Goal: Information Seeking & Learning: Learn about a topic

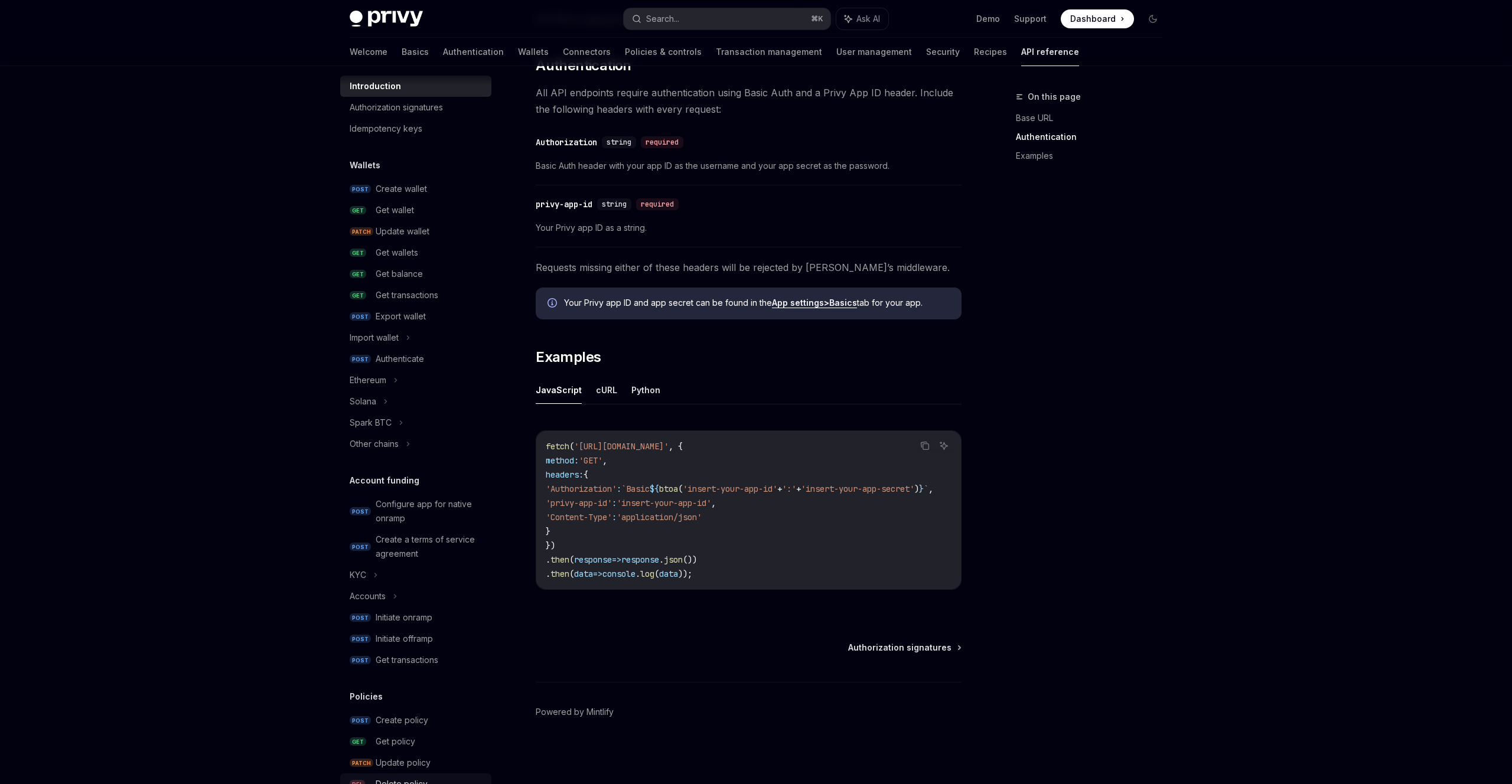
scroll to position [28, 0]
click at [419, 371] on div "Ethereum" at bounding box center [416, 382] width 151 height 21
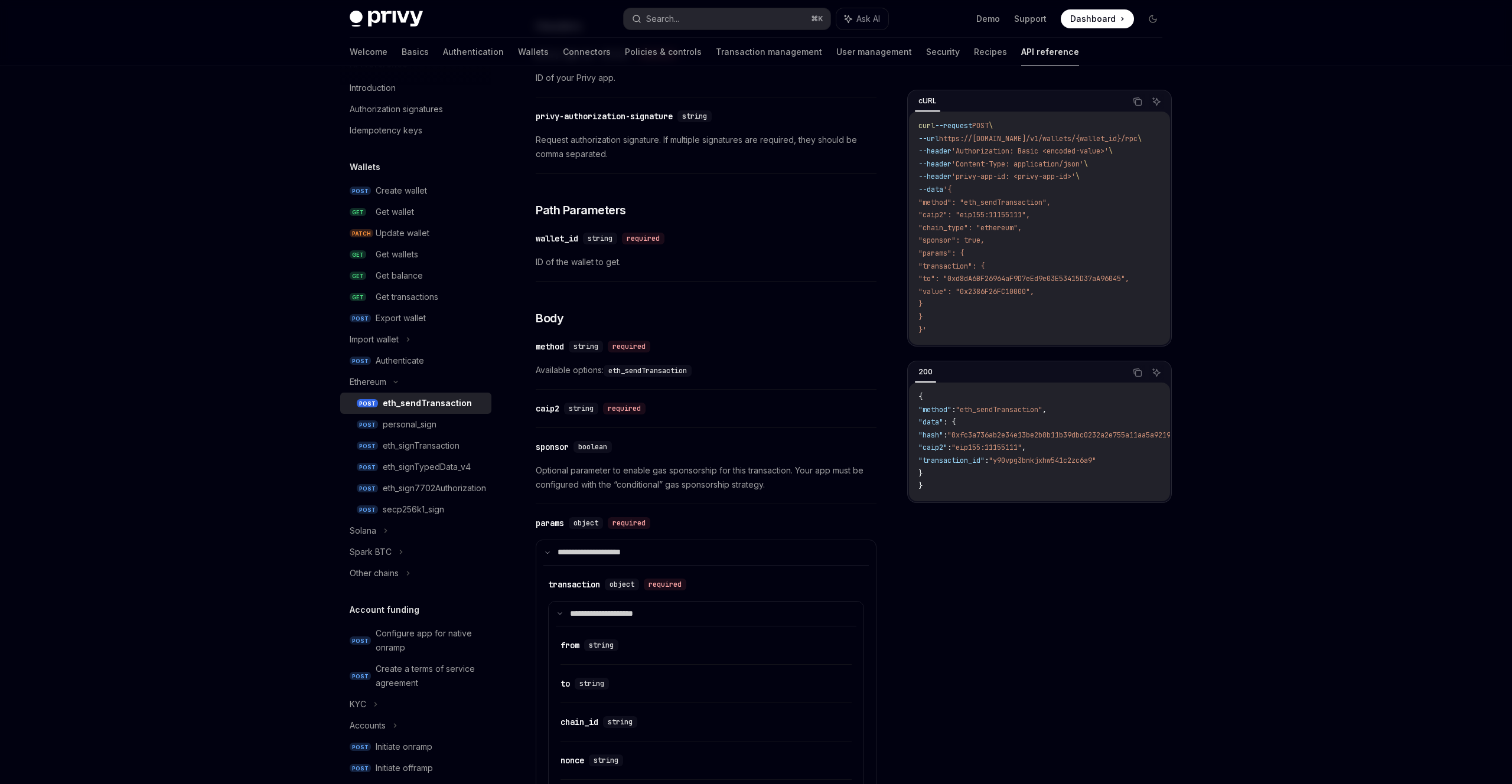
scroll to position [307, 0]
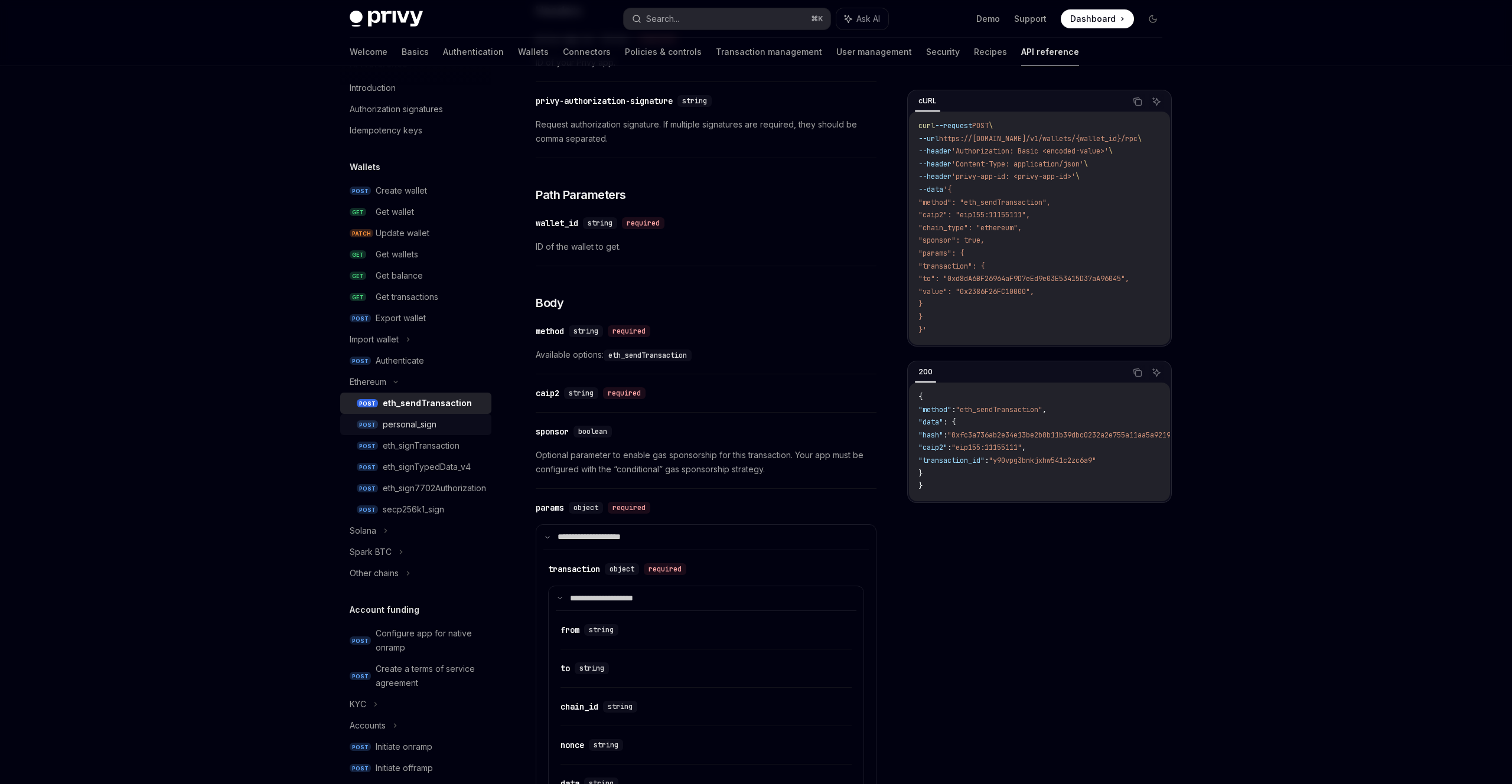
click at [444, 417] on link "POST personal_sign" at bounding box center [416, 424] width 151 height 21
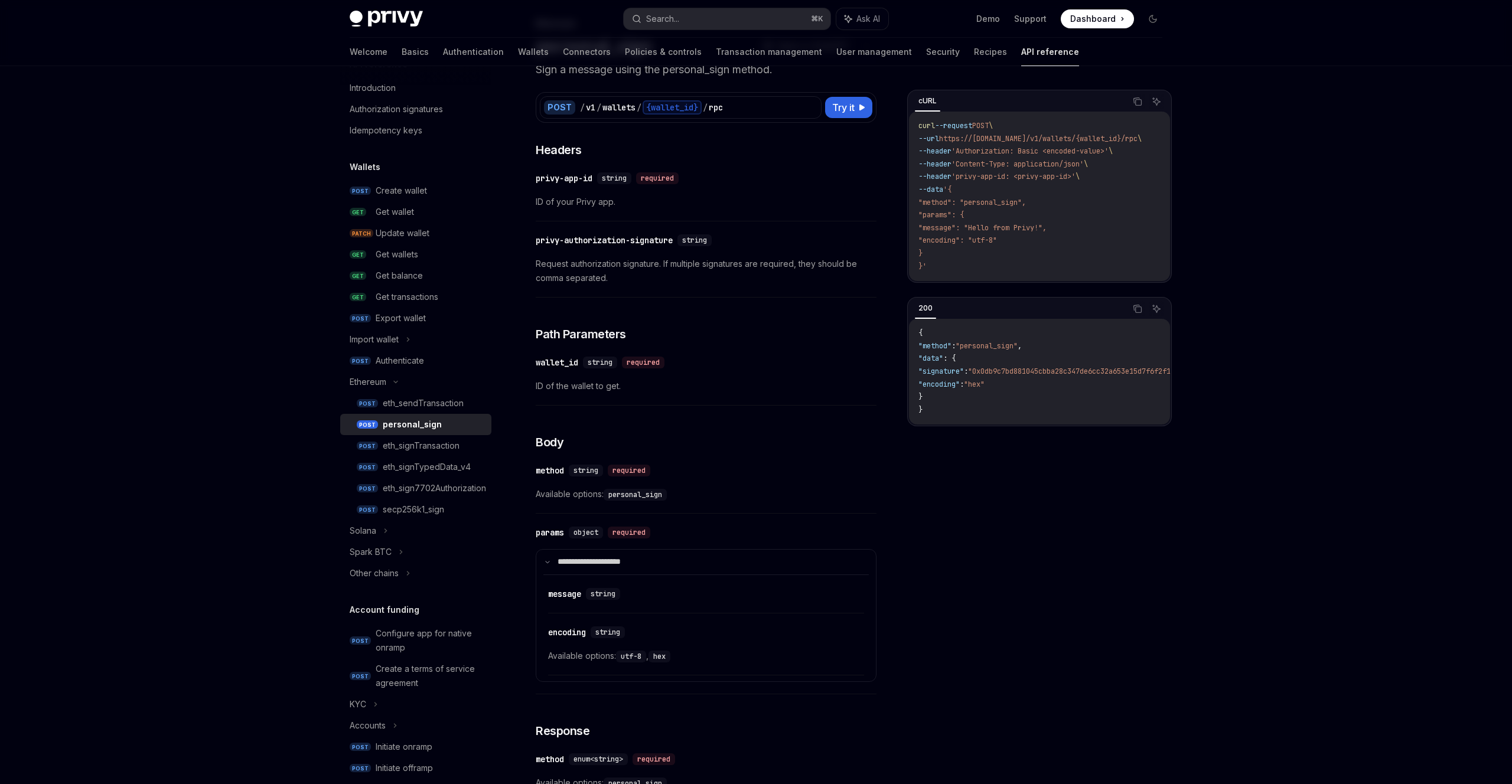
scroll to position [82, 0]
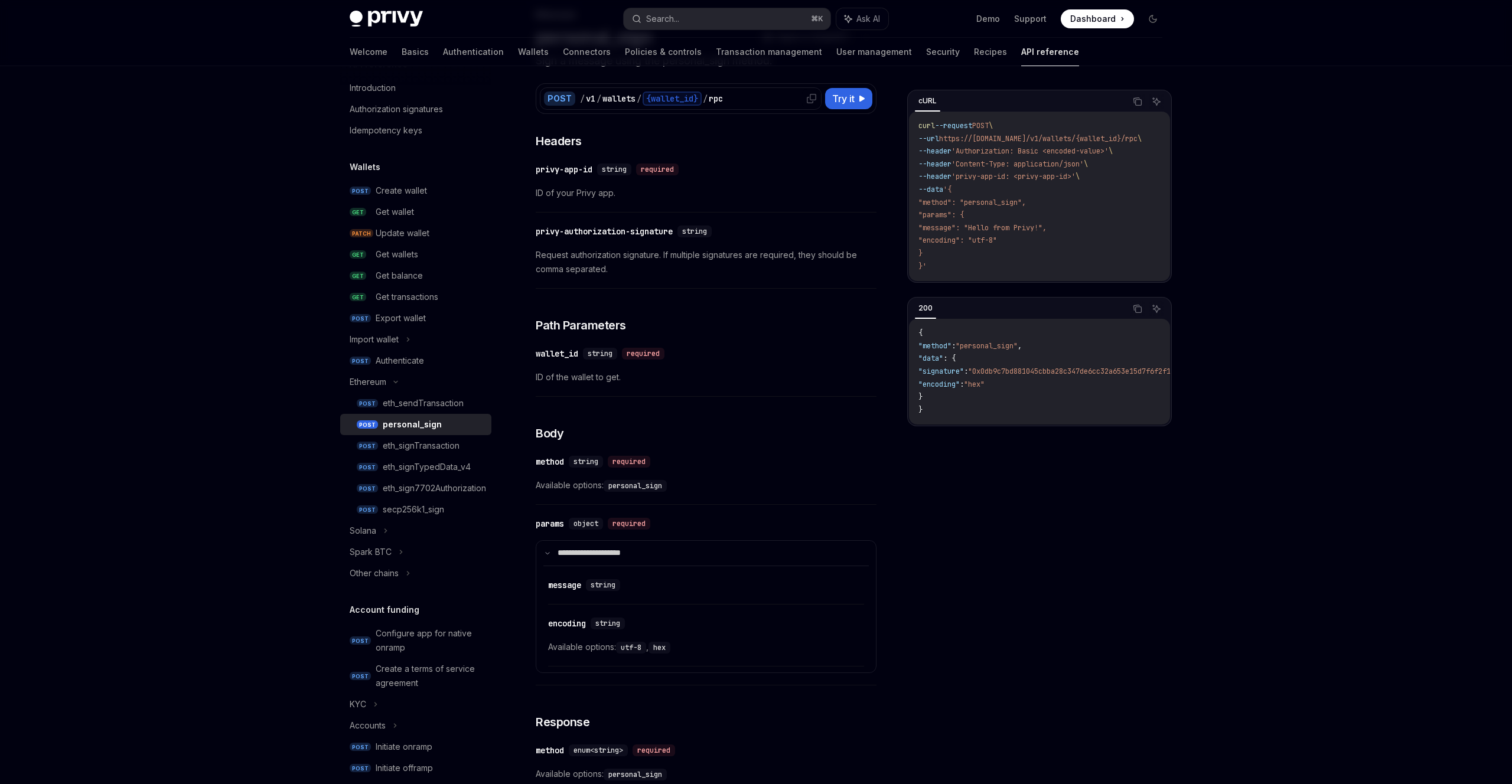
click at [739, 97] on div "/ v1 / wallets / {wallet_id} / rpc" at bounding box center [699, 99] width 238 height 15
click at [433, 508] on div "secp256k1_sign" at bounding box center [414, 509] width 62 height 15
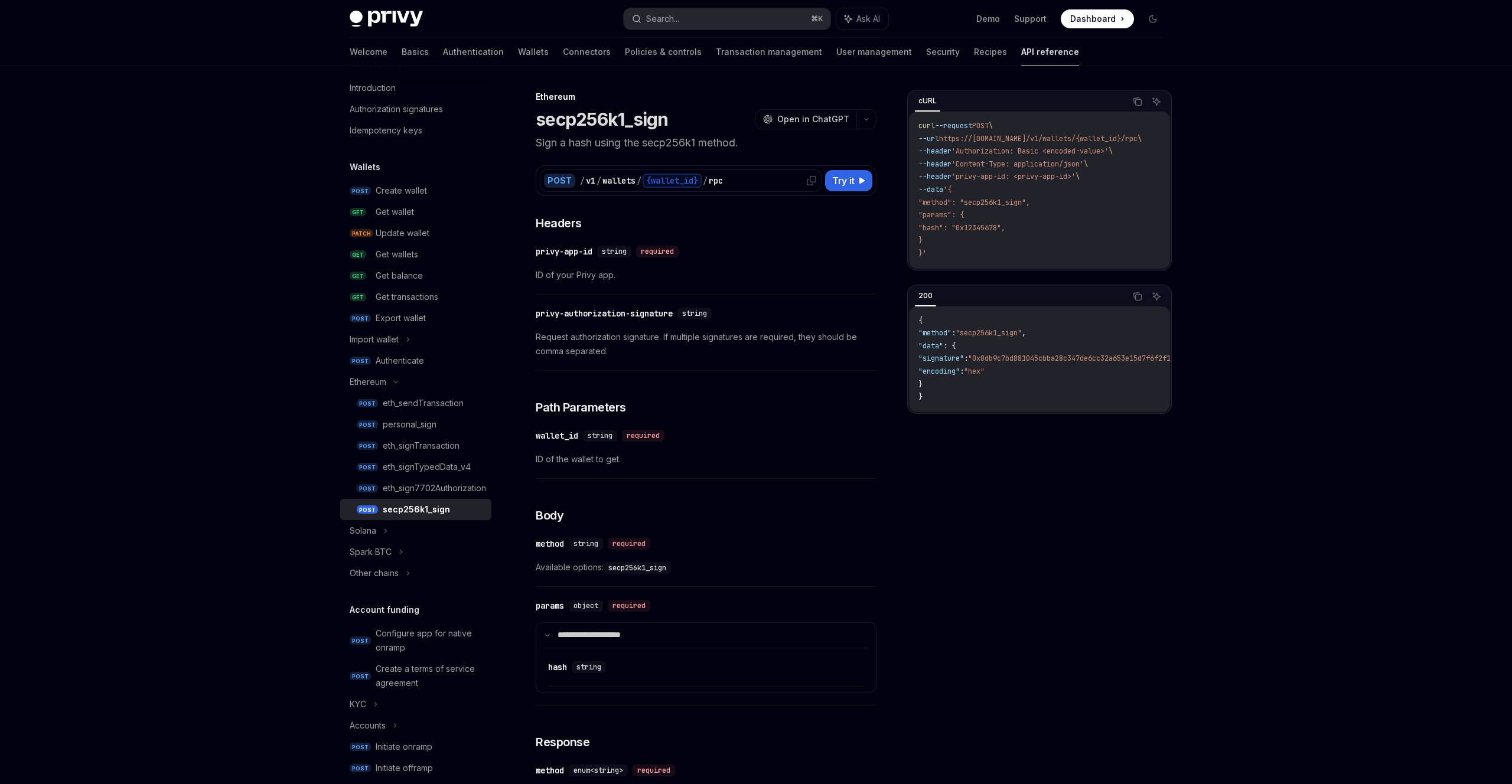
click at [805, 177] on div at bounding box center [812, 181] width 19 height 19
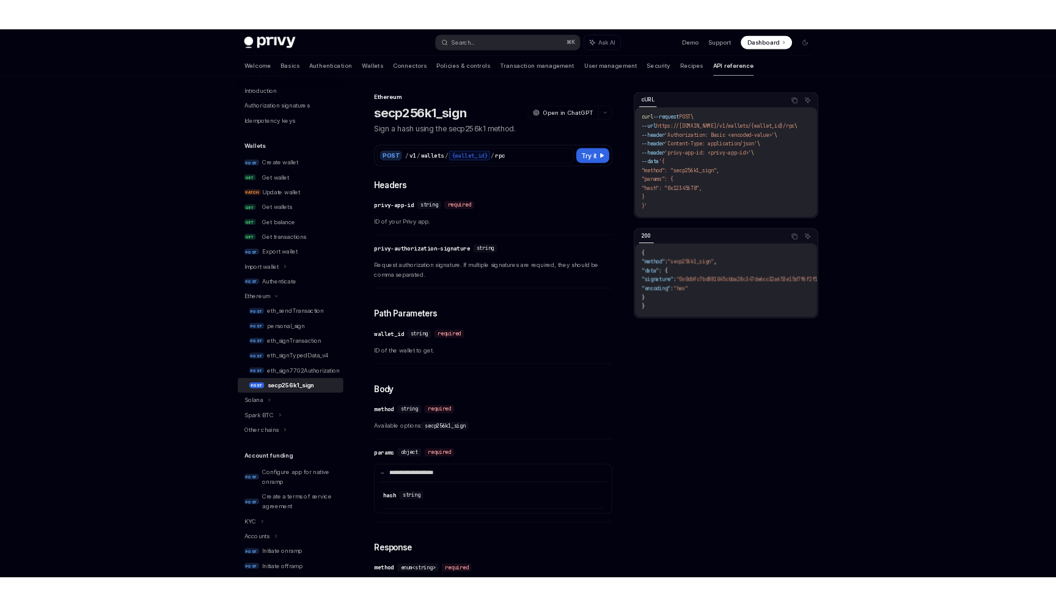
scroll to position [29, 0]
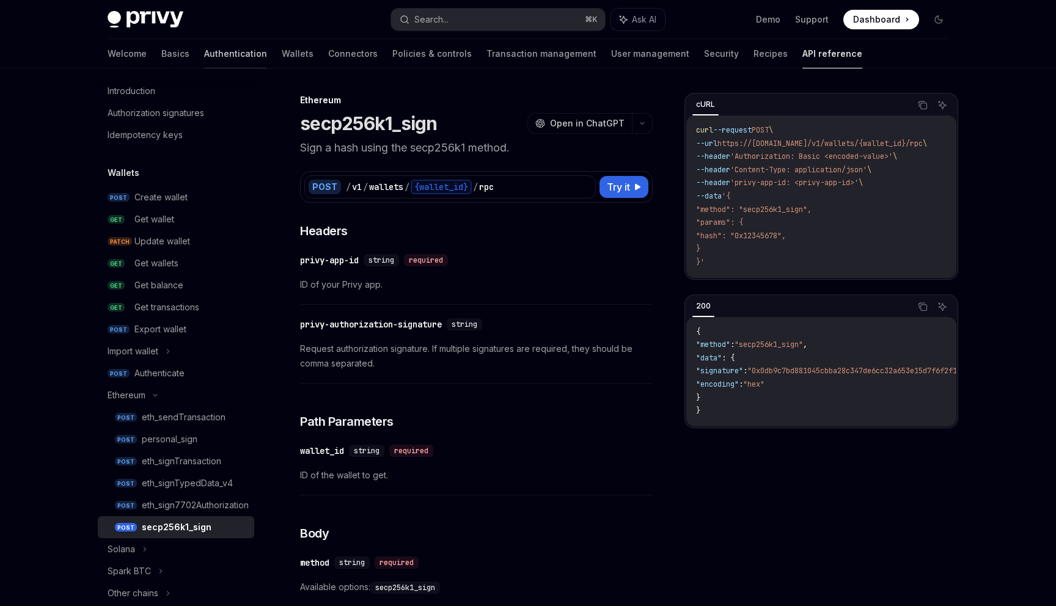
type textarea "*"
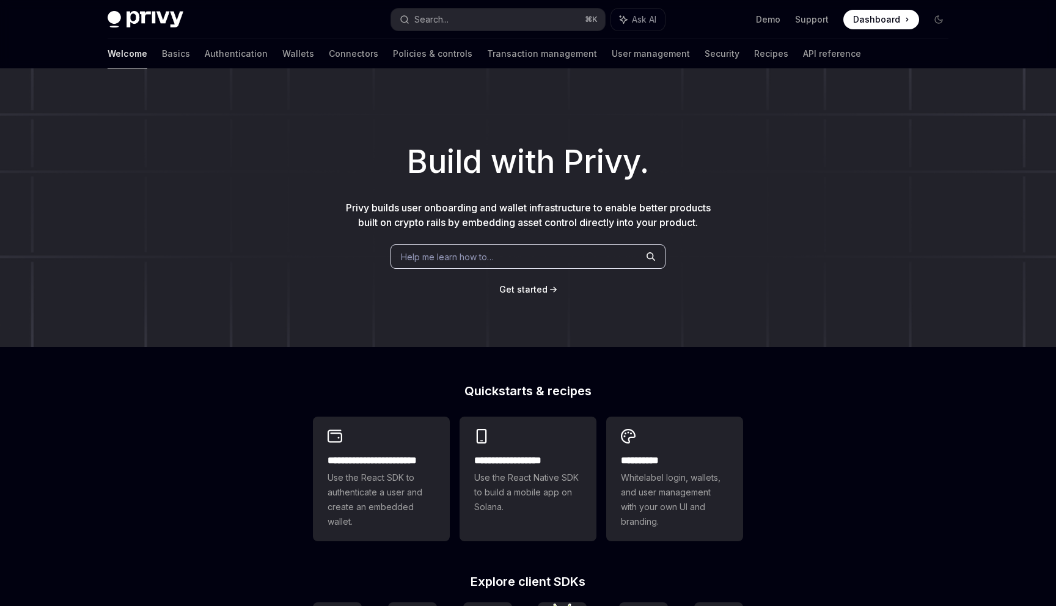
type textarea "*"
click at [433, 17] on div "Search..." at bounding box center [431, 19] width 34 height 15
click at [442, 18] on div "Search..." at bounding box center [431, 19] width 34 height 15
click at [282, 46] on link "Wallets" at bounding box center [298, 53] width 32 height 29
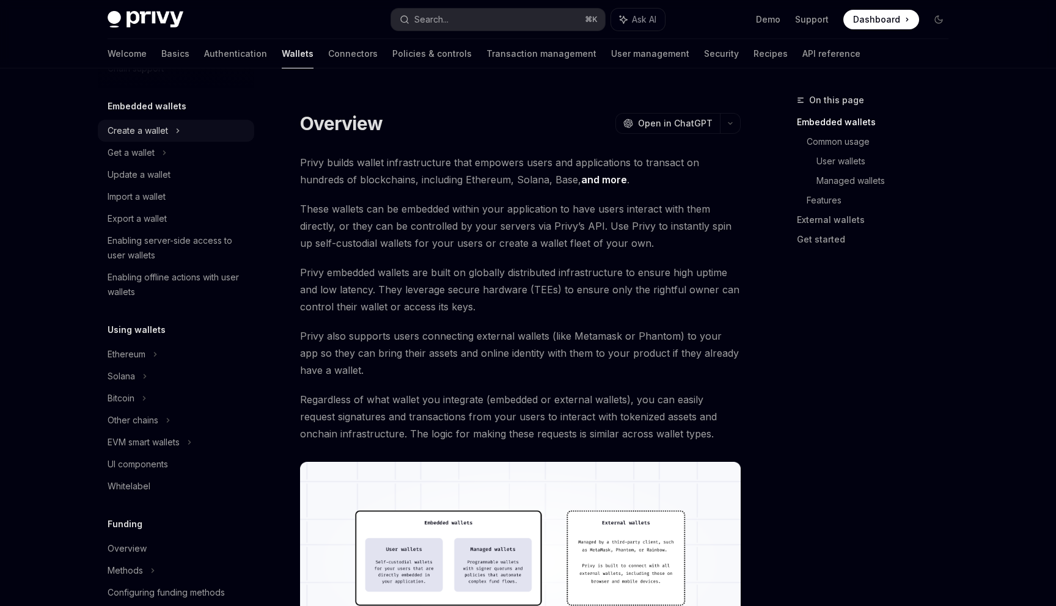
scroll to position [216, 0]
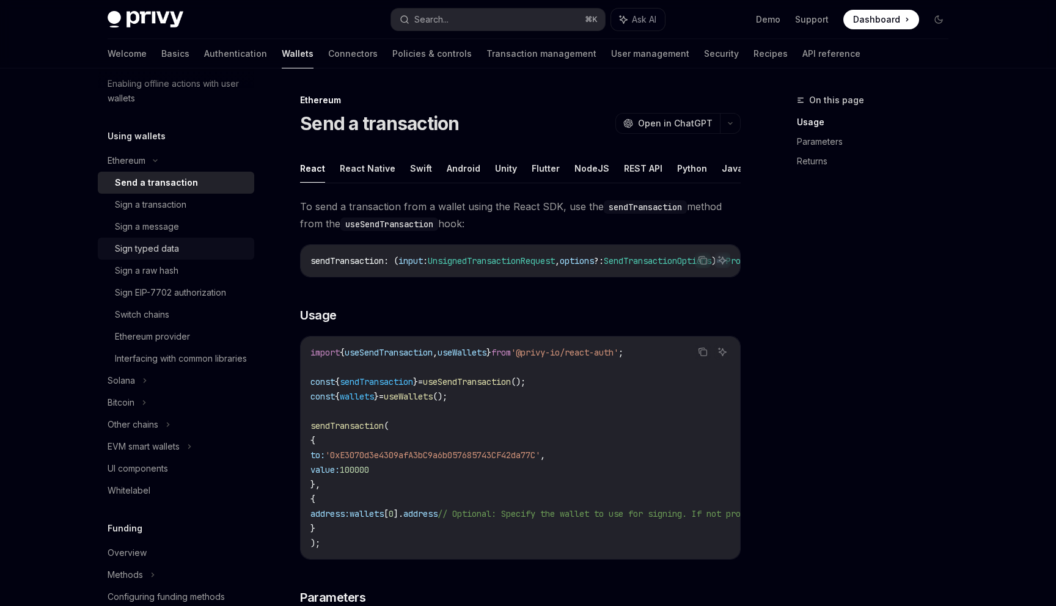
scroll to position [257, 0]
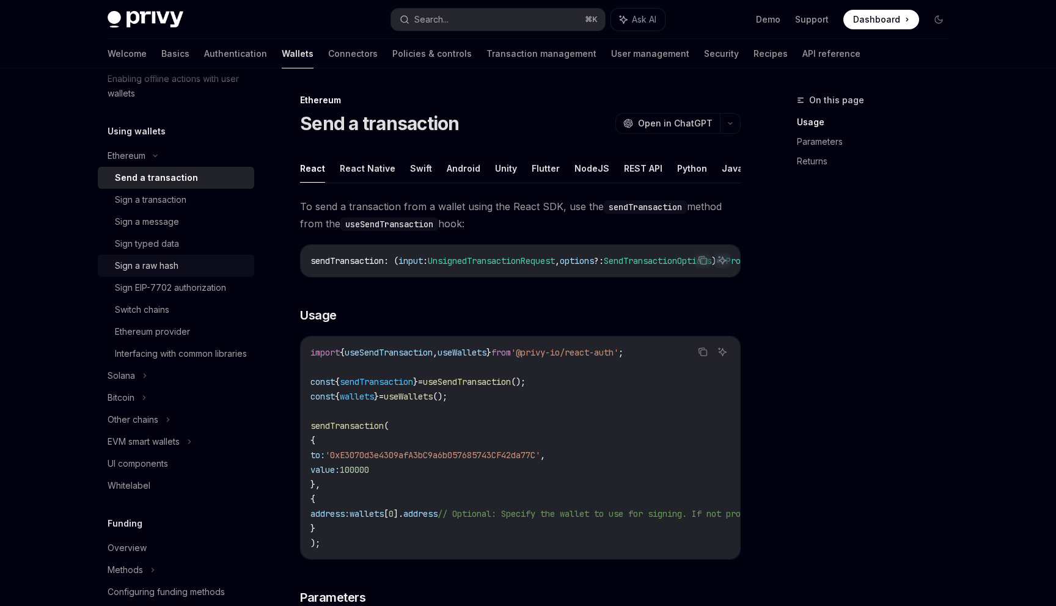
click at [172, 265] on div "Sign a raw hash" at bounding box center [147, 265] width 64 height 15
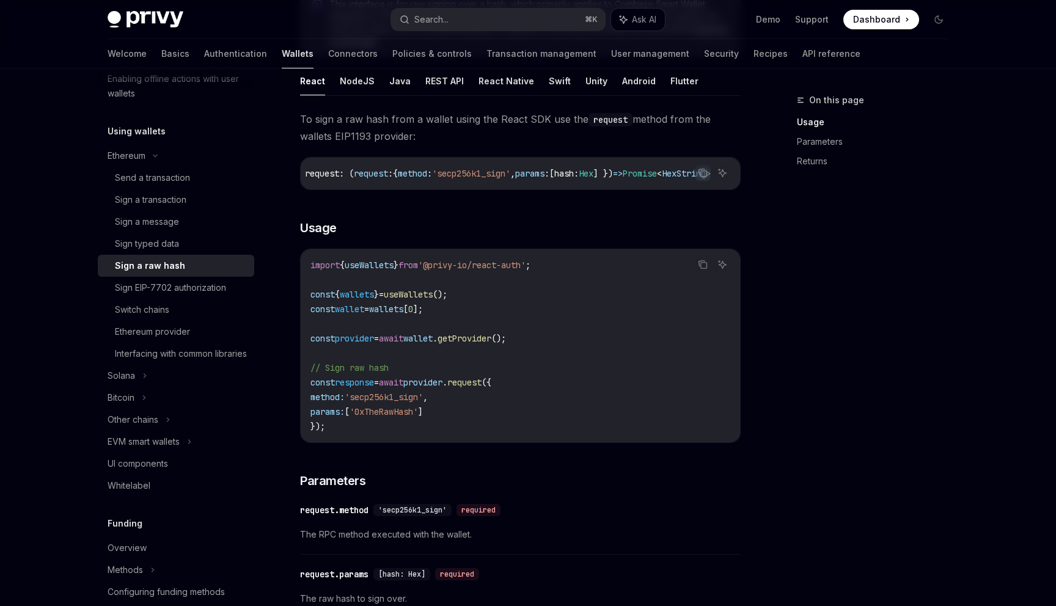
scroll to position [218, 0]
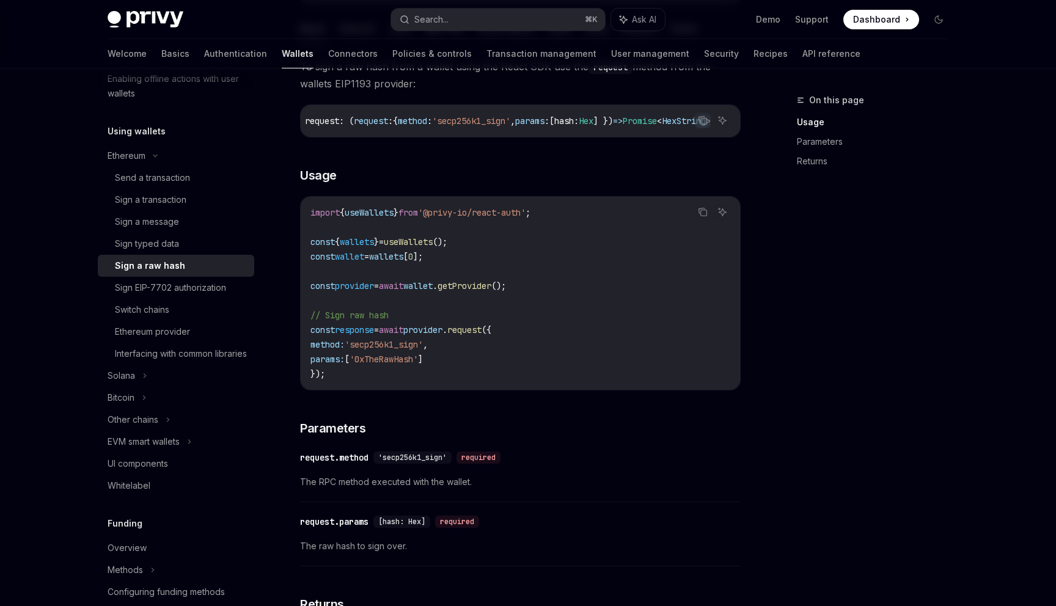
click at [432, 115] on span "'secp256k1_sign'" at bounding box center [471, 120] width 78 height 11
copy span "secp256k1_sign"
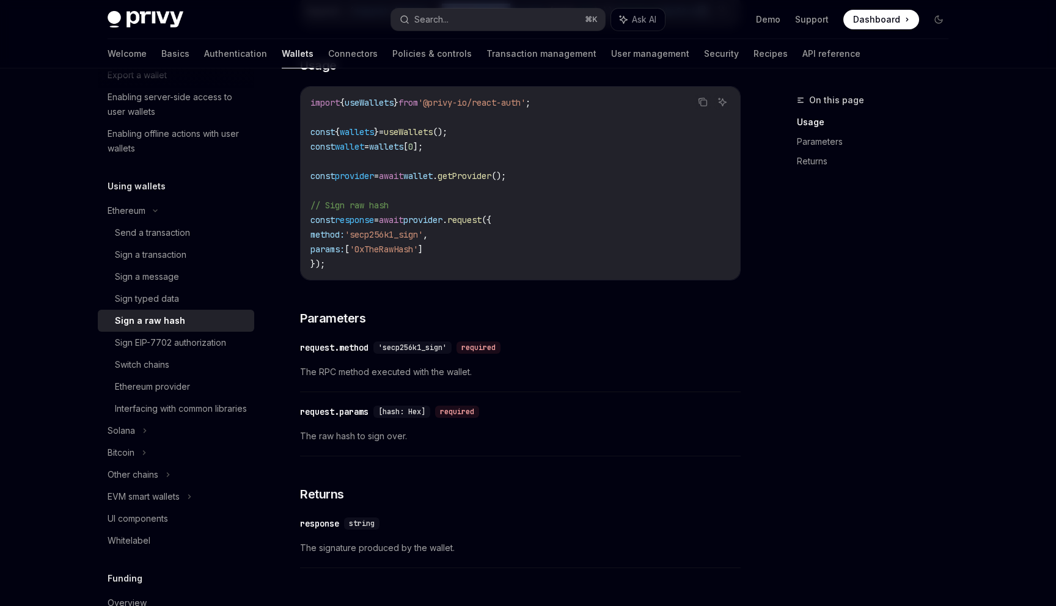
scroll to position [325, 0]
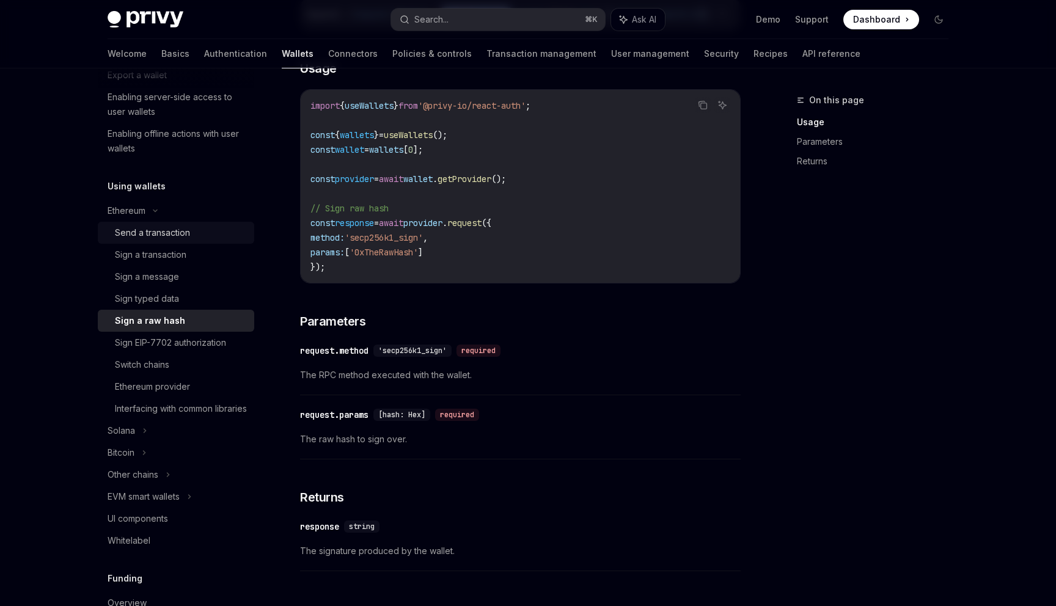
click at [175, 236] on div "Send a transaction" at bounding box center [152, 232] width 75 height 15
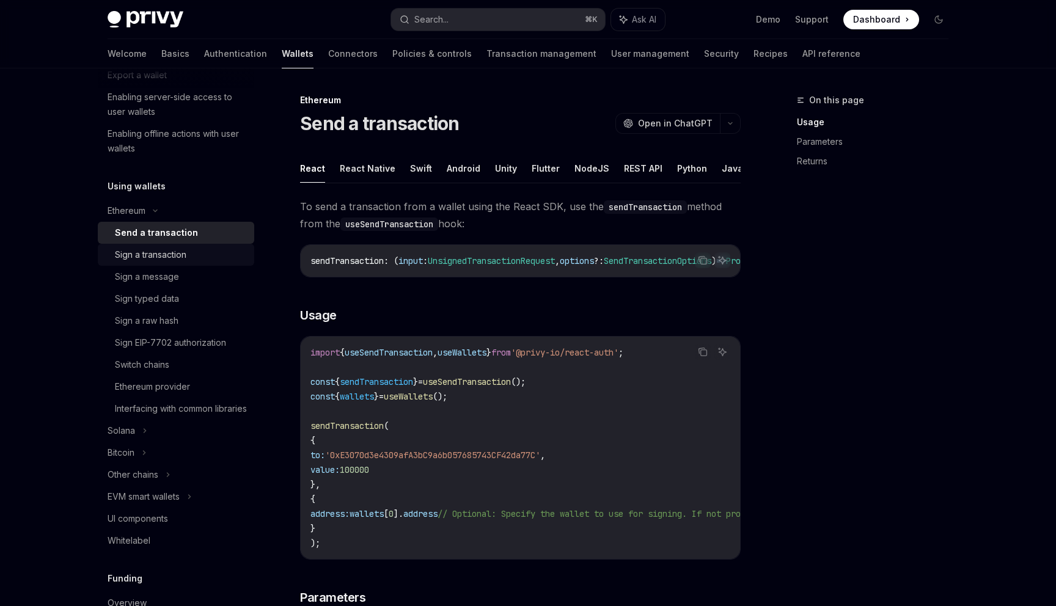
click at [208, 257] on div "Sign a transaction" at bounding box center [181, 254] width 132 height 15
click at [205, 235] on div "Send a transaction" at bounding box center [181, 232] width 132 height 15
click at [196, 255] on div "Sign a transaction" at bounding box center [181, 254] width 132 height 15
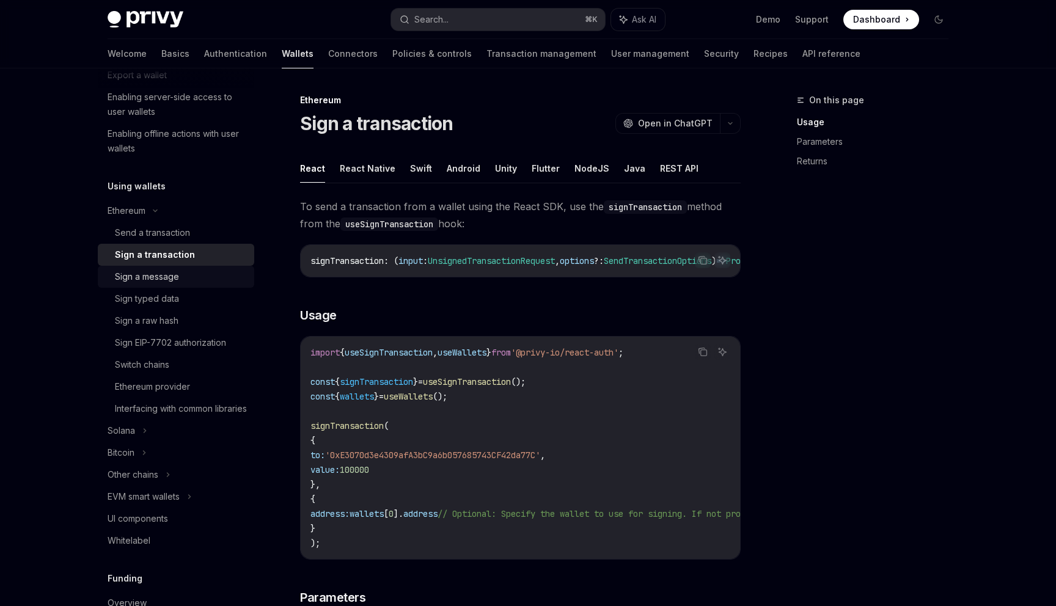
click at [187, 276] on div "Sign a message" at bounding box center [181, 276] width 132 height 15
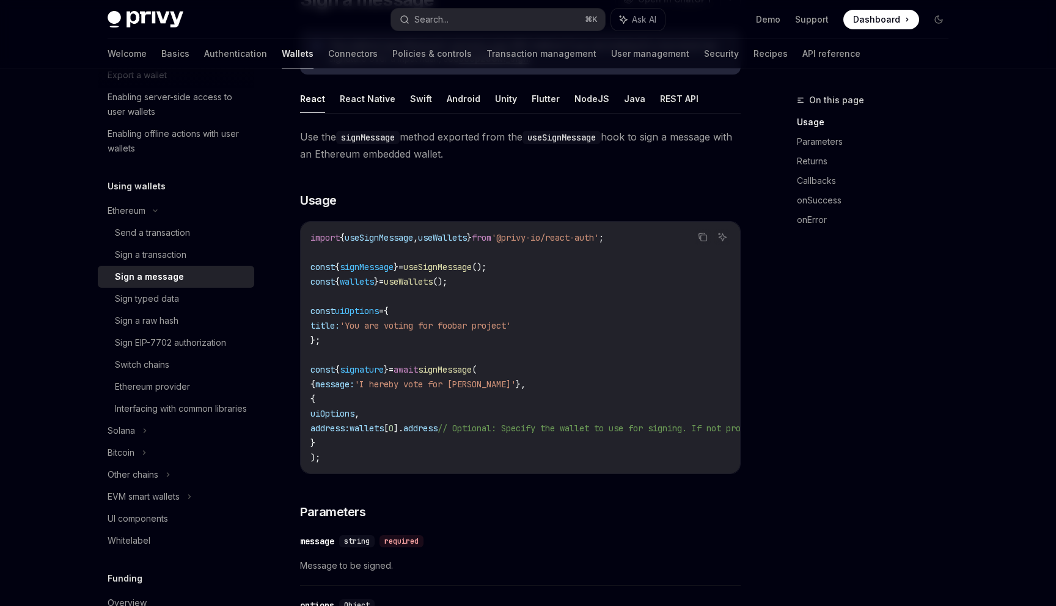
scroll to position [131, 0]
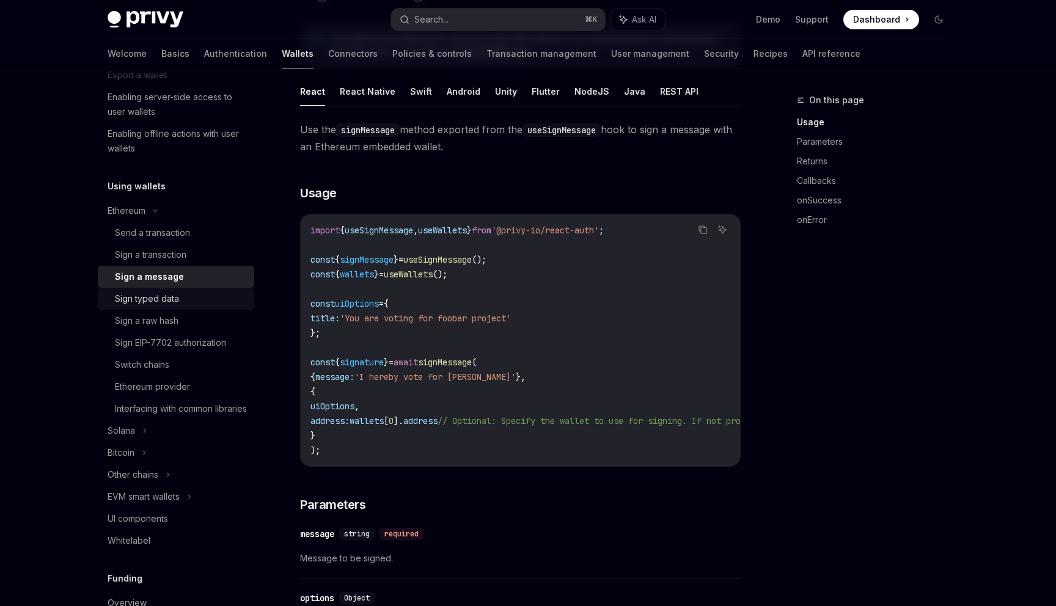
click at [164, 294] on div "Sign typed data" at bounding box center [147, 298] width 64 height 15
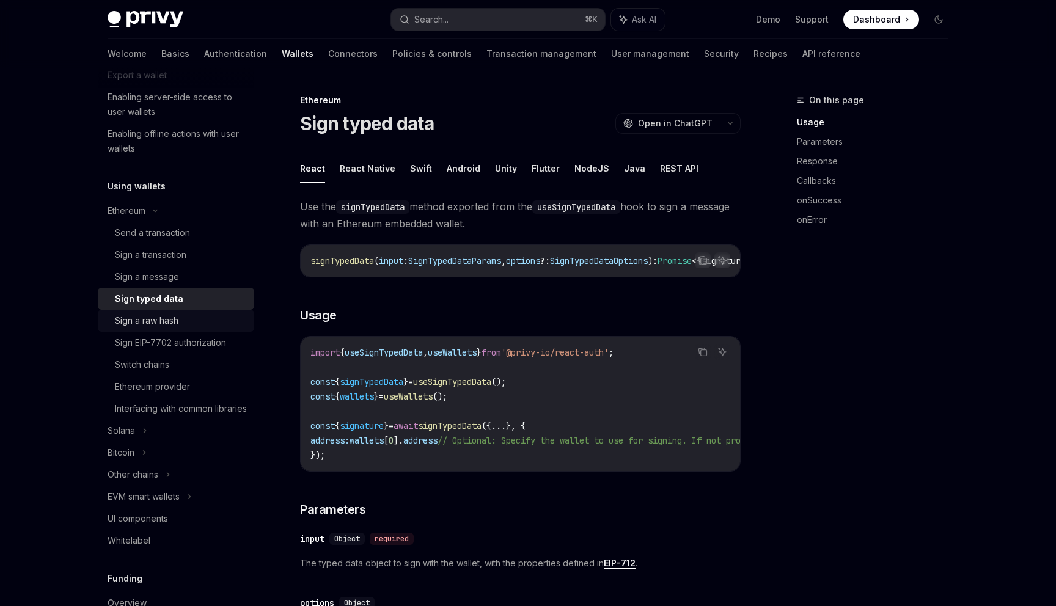
click at [179, 326] on div "Sign a raw hash" at bounding box center [181, 320] width 132 height 15
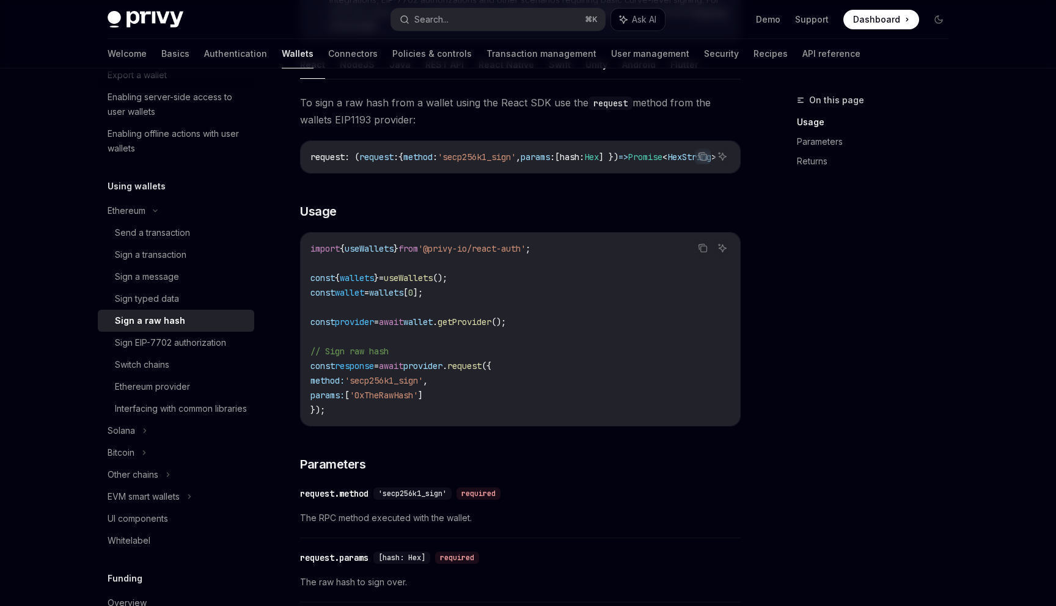
click at [362, 121] on span "To sign a raw hash from a wallet using the React SDK use the request method fro…" at bounding box center [520, 111] width 441 height 34
copy span "EIP1193"
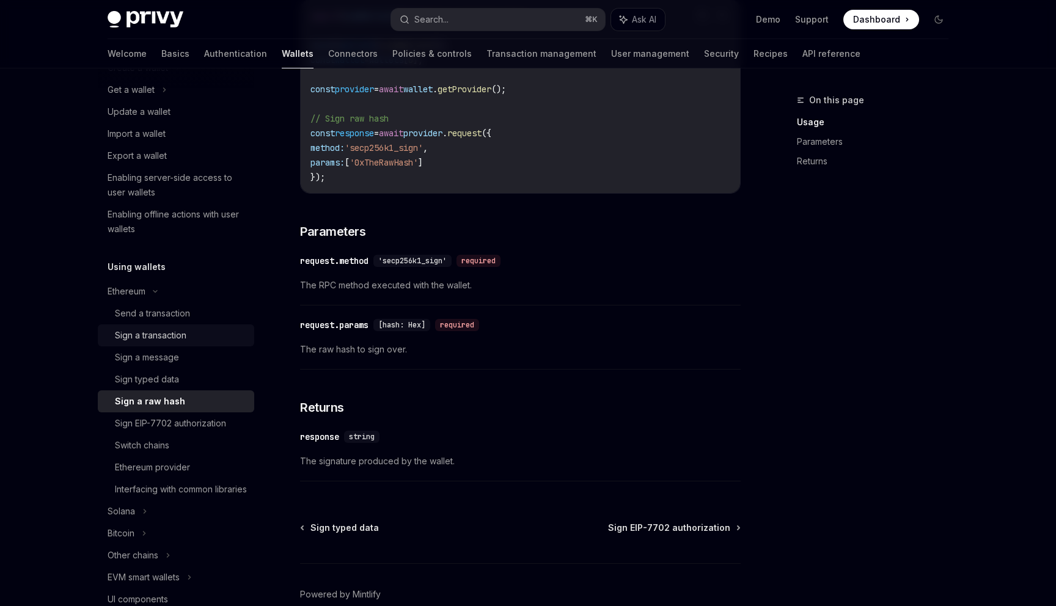
scroll to position [149, 0]
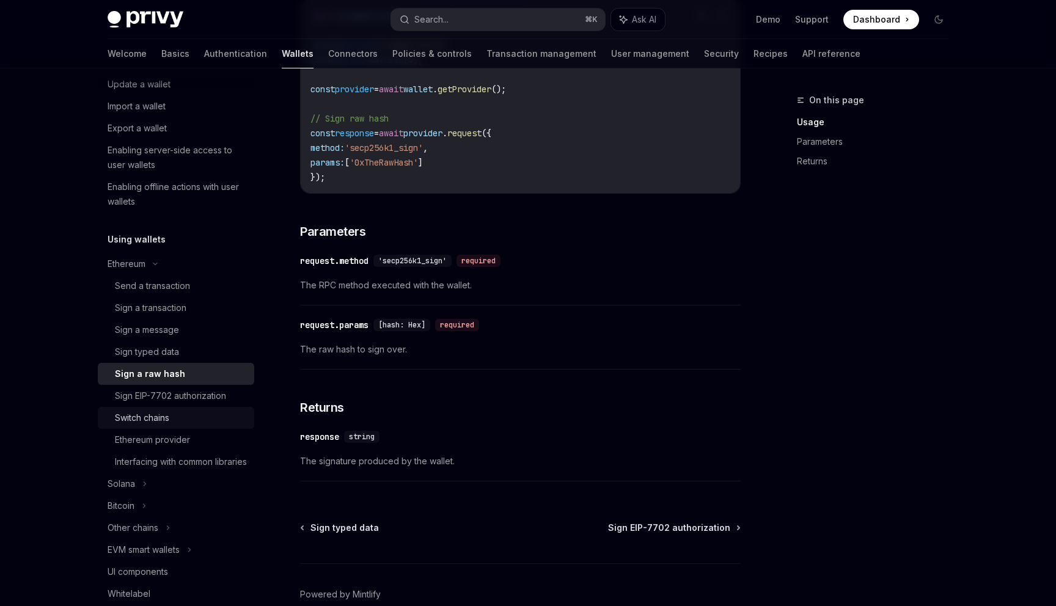
click at [203, 419] on div "Switch chains" at bounding box center [181, 418] width 132 height 15
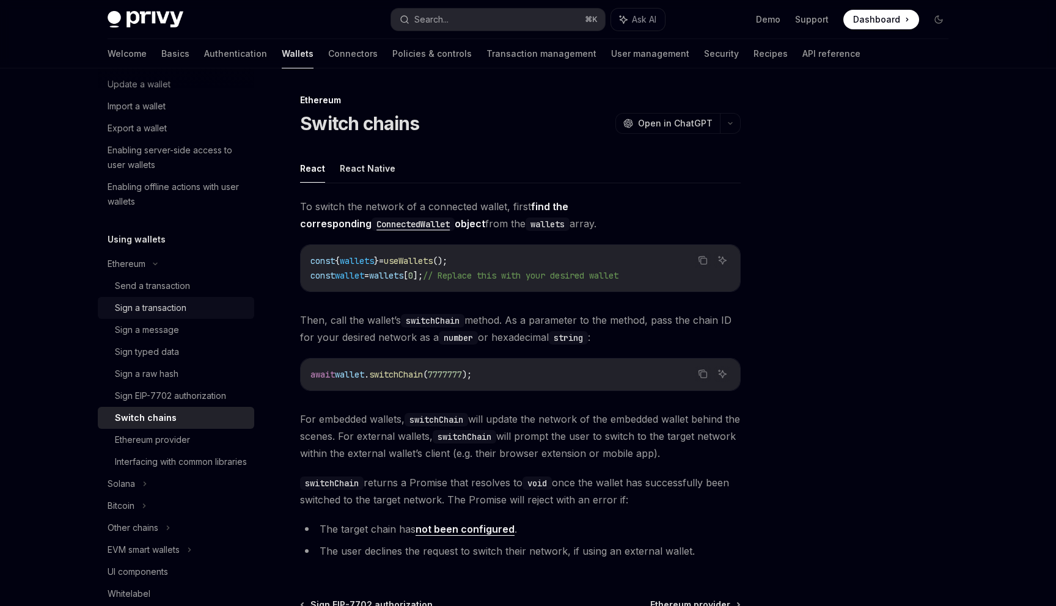
type textarea "*"
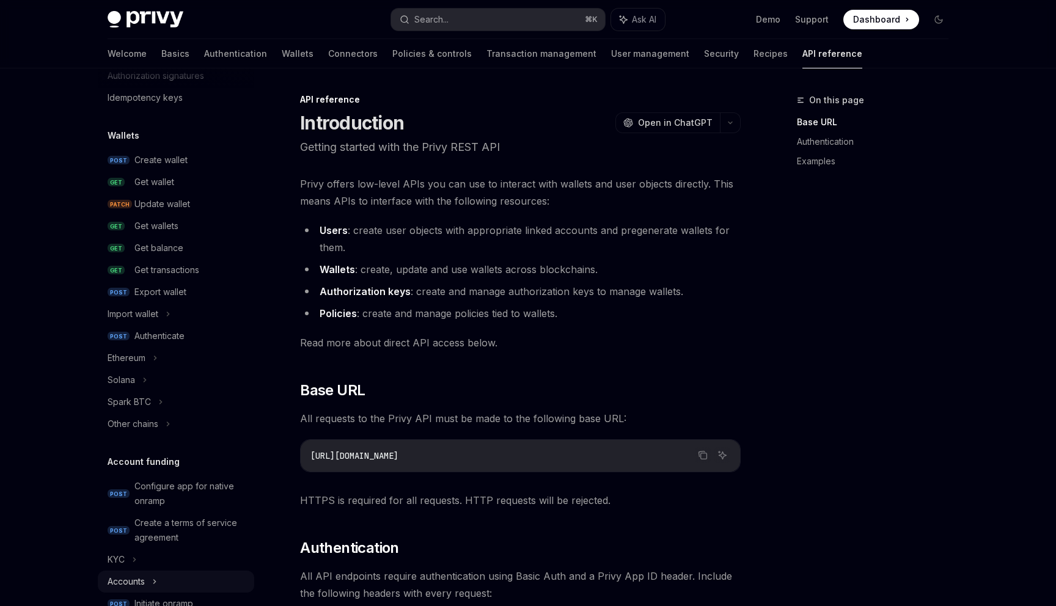
scroll to position [42, 0]
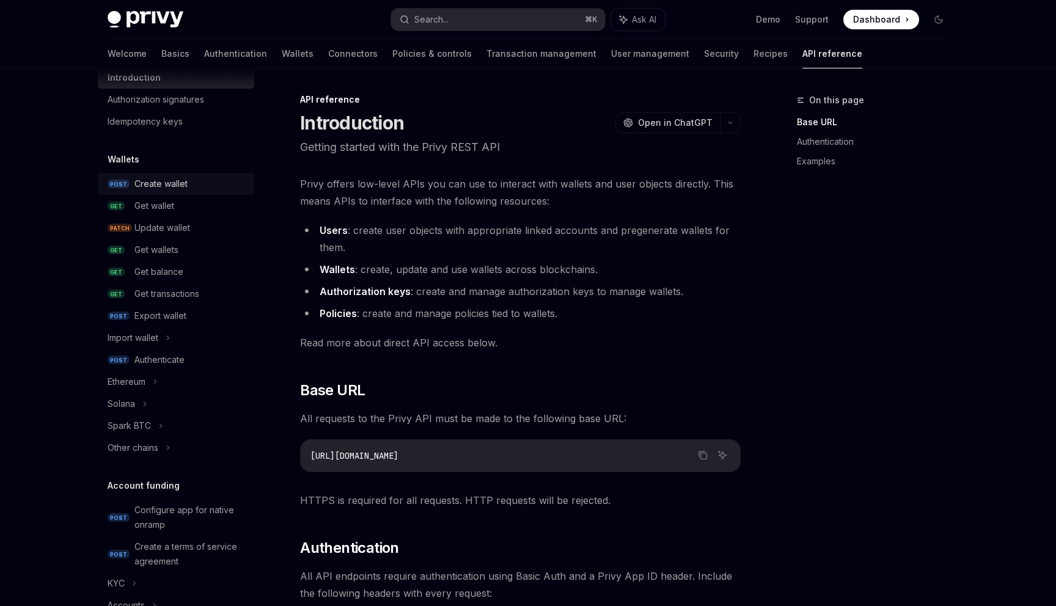
click at [179, 185] on div "Create wallet" at bounding box center [160, 184] width 53 height 15
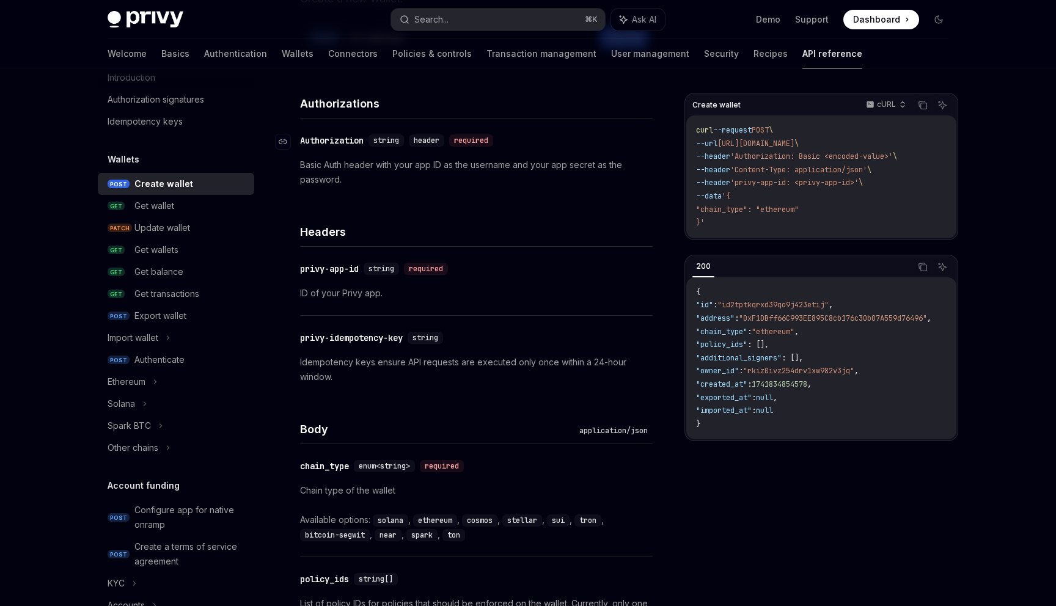
scroll to position [330, 0]
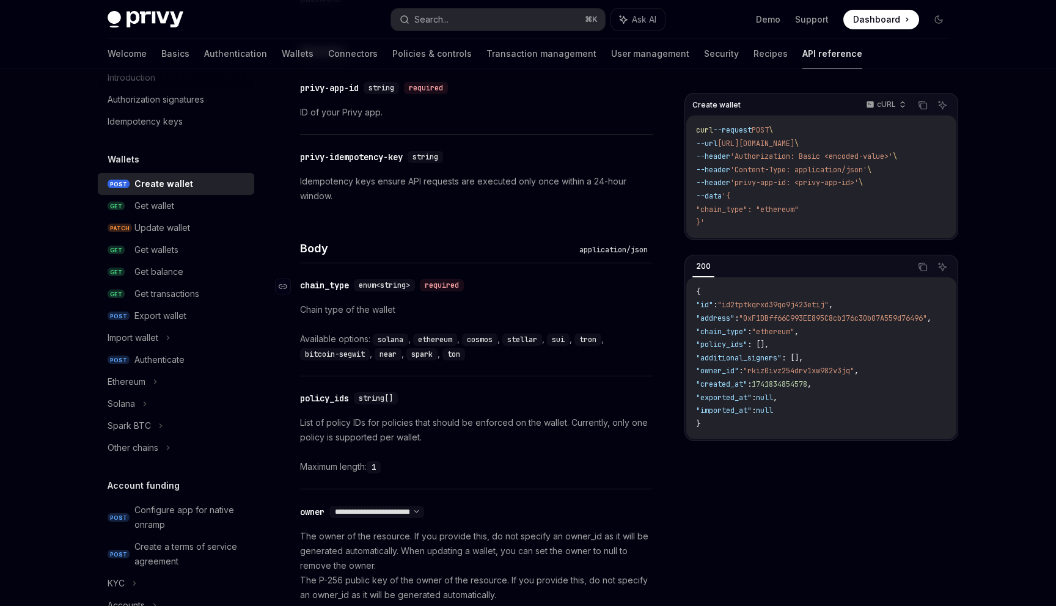
click at [312, 285] on div "chain_type" at bounding box center [324, 285] width 49 height 12
click at [312, 285] on div "**********" at bounding box center [476, 552] width 353 height 579
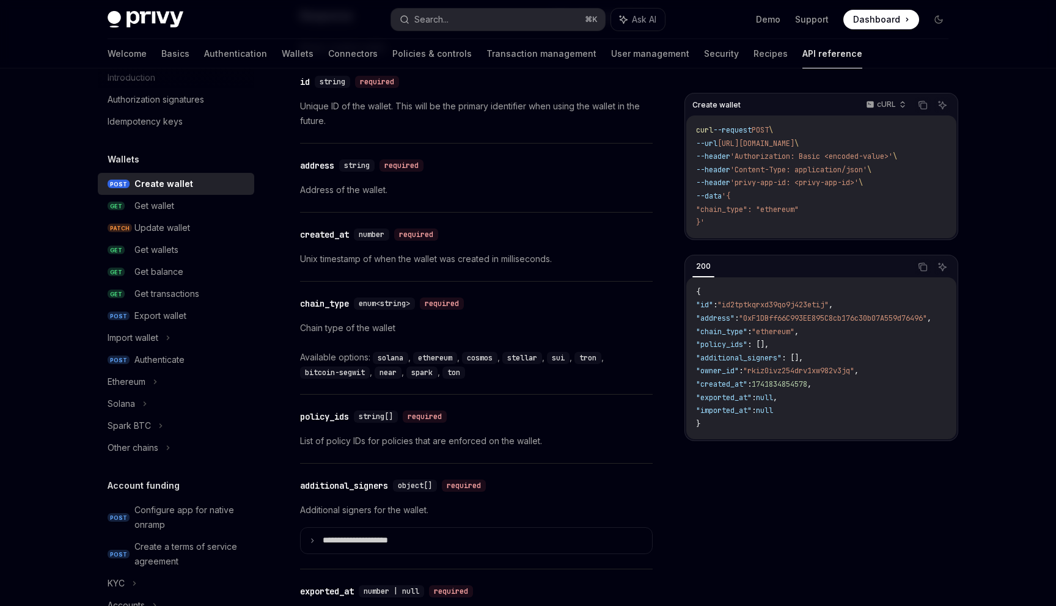
scroll to position [1636, 0]
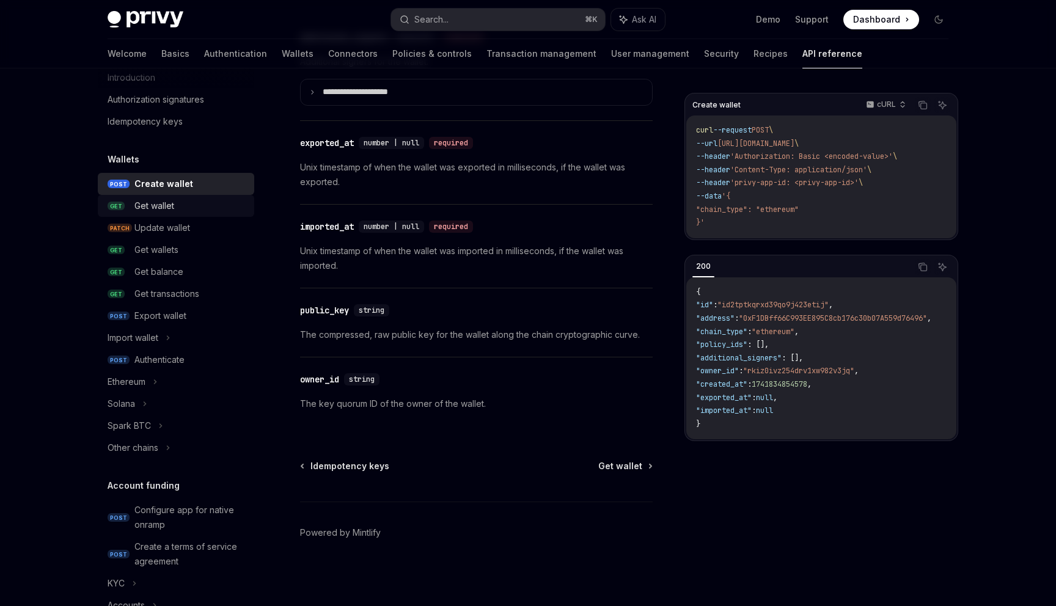
click at [186, 206] on div "Get wallet" at bounding box center [190, 206] width 112 height 15
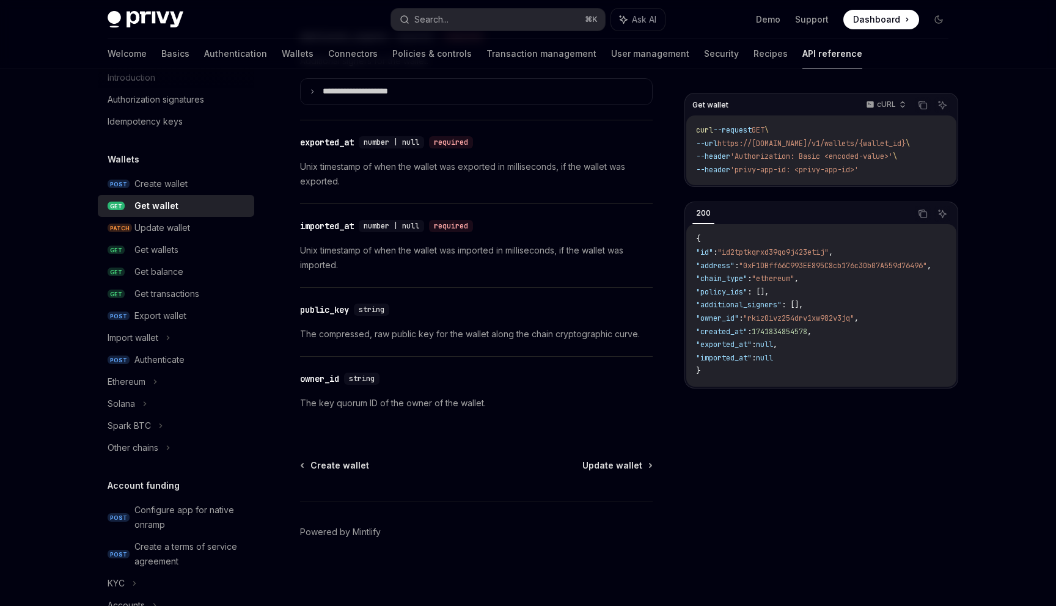
scroll to position [593, 0]
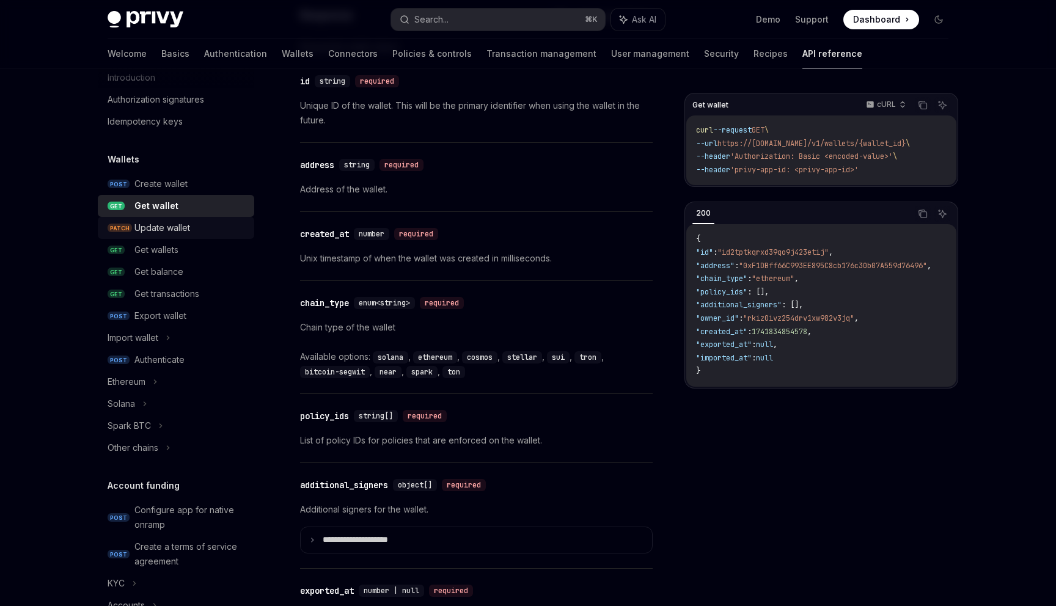
click at [200, 225] on div "Update wallet" at bounding box center [190, 228] width 112 height 15
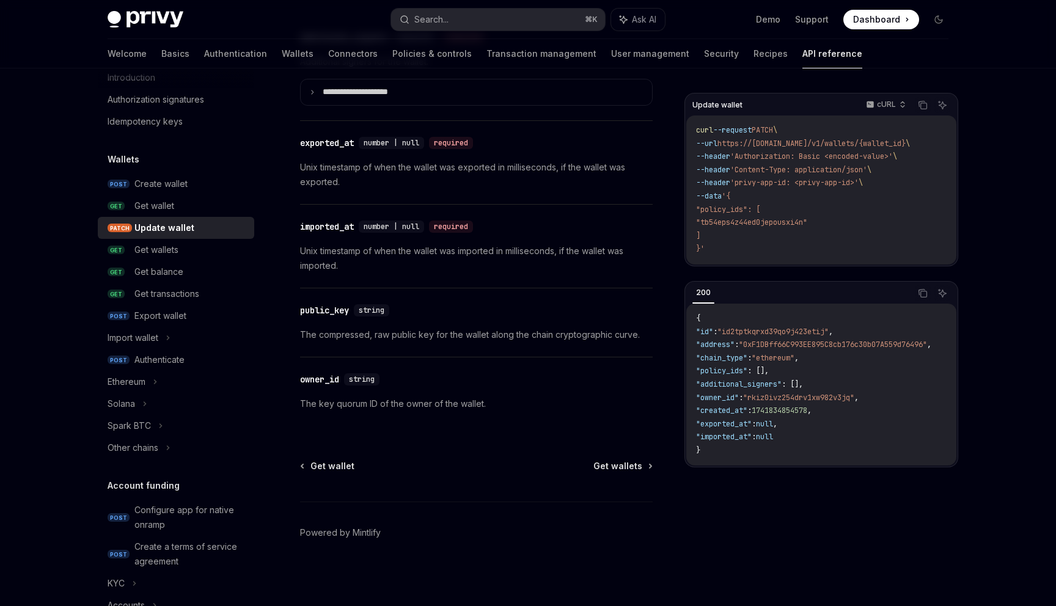
scroll to position [1188, 0]
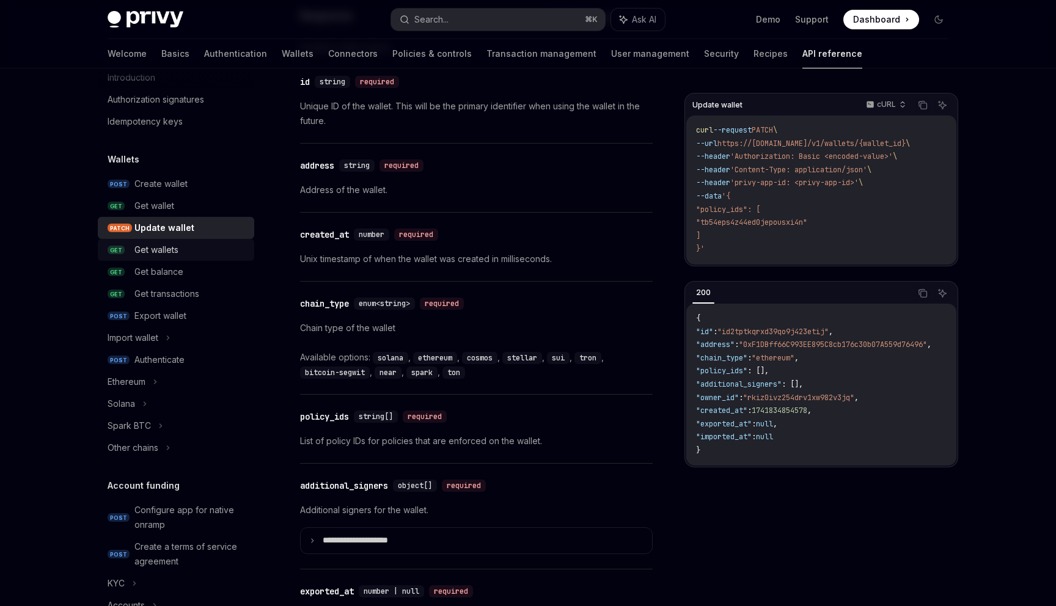
click at [200, 254] on div "Get wallets" at bounding box center [190, 250] width 112 height 15
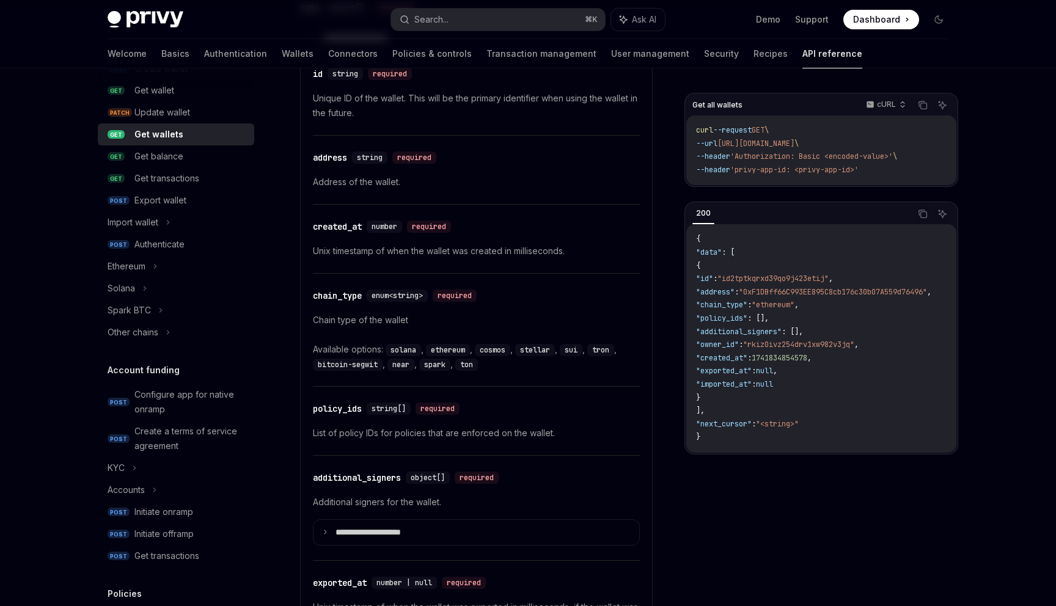
scroll to position [152, 0]
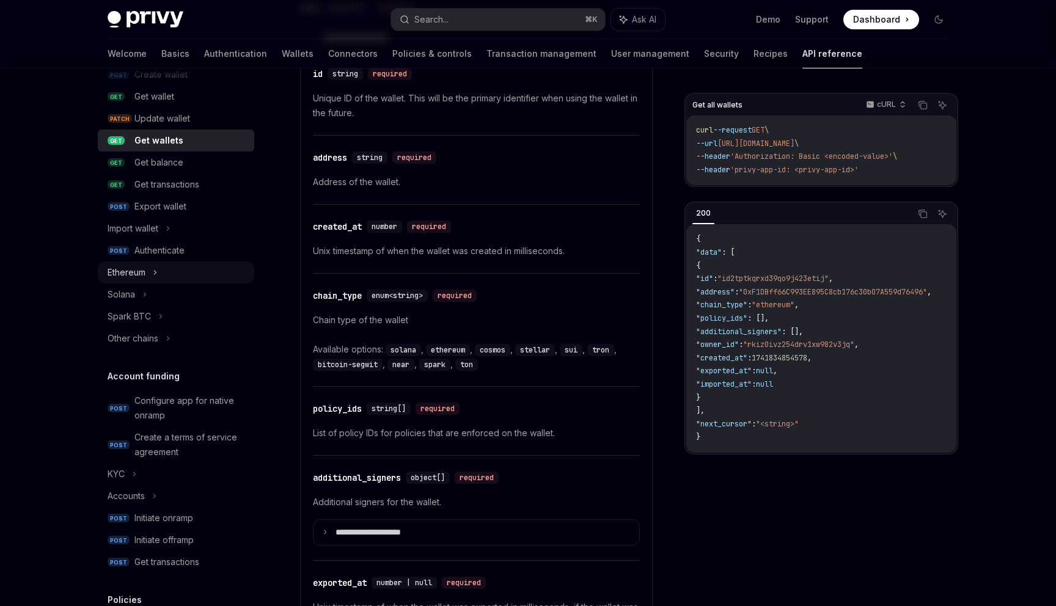
click at [155, 271] on icon at bounding box center [156, 273] width 2 height 4
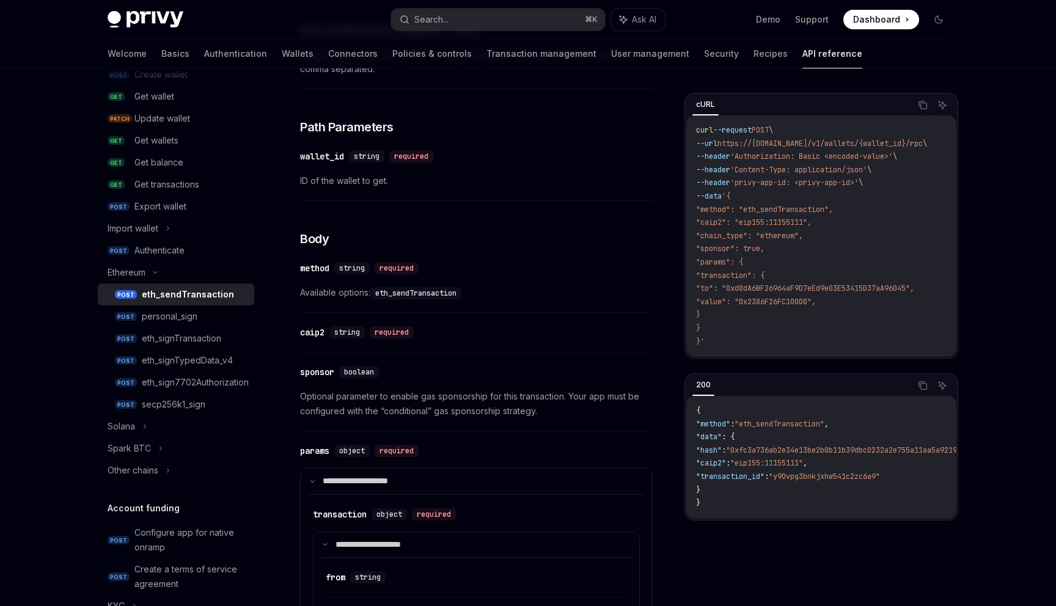
scroll to position [385, 0]
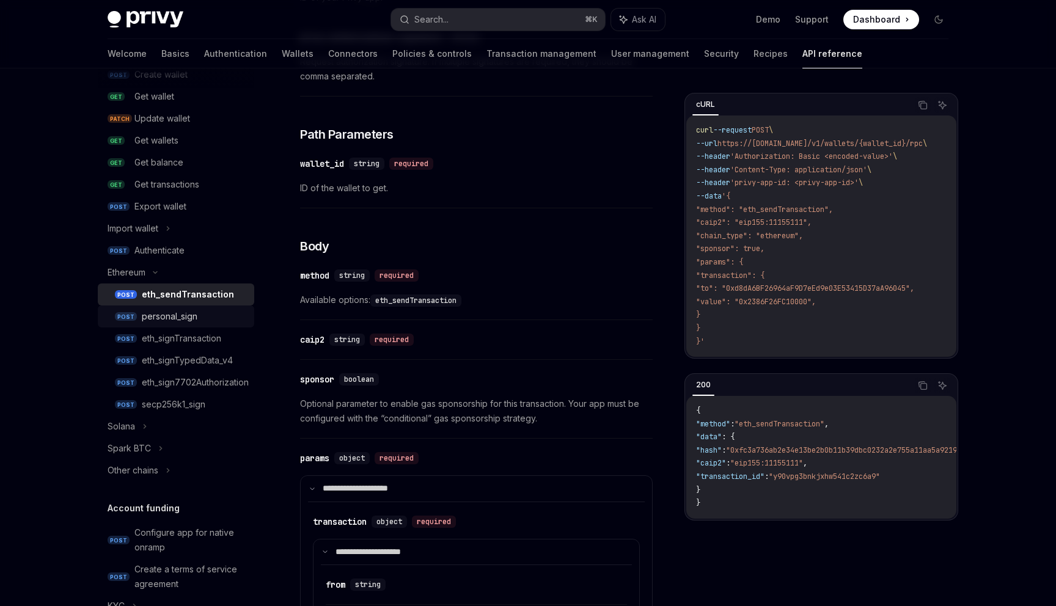
click at [215, 320] on div "personal_sign" at bounding box center [194, 316] width 105 height 15
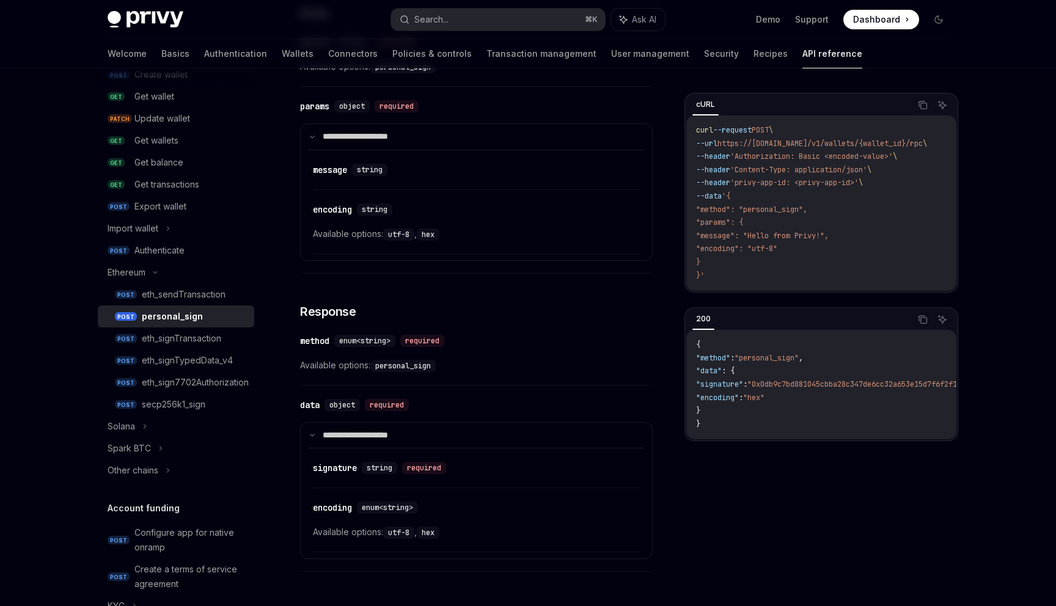
scroll to position [522, 0]
click at [230, 338] on div "eth_signTransaction" at bounding box center [194, 338] width 105 height 15
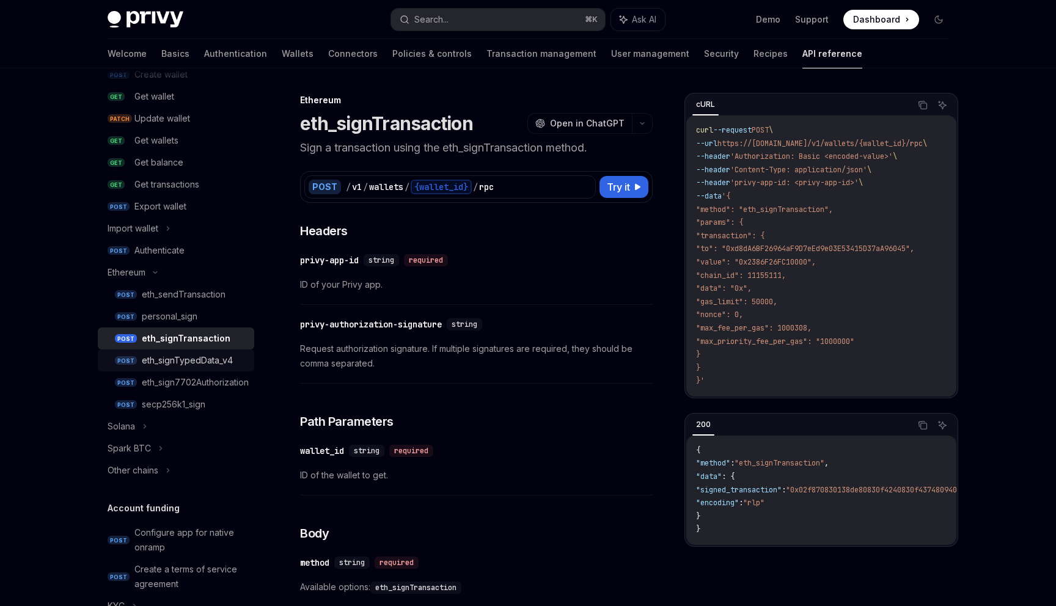
click at [222, 359] on div "eth_signTypedData_v4" at bounding box center [187, 360] width 91 height 15
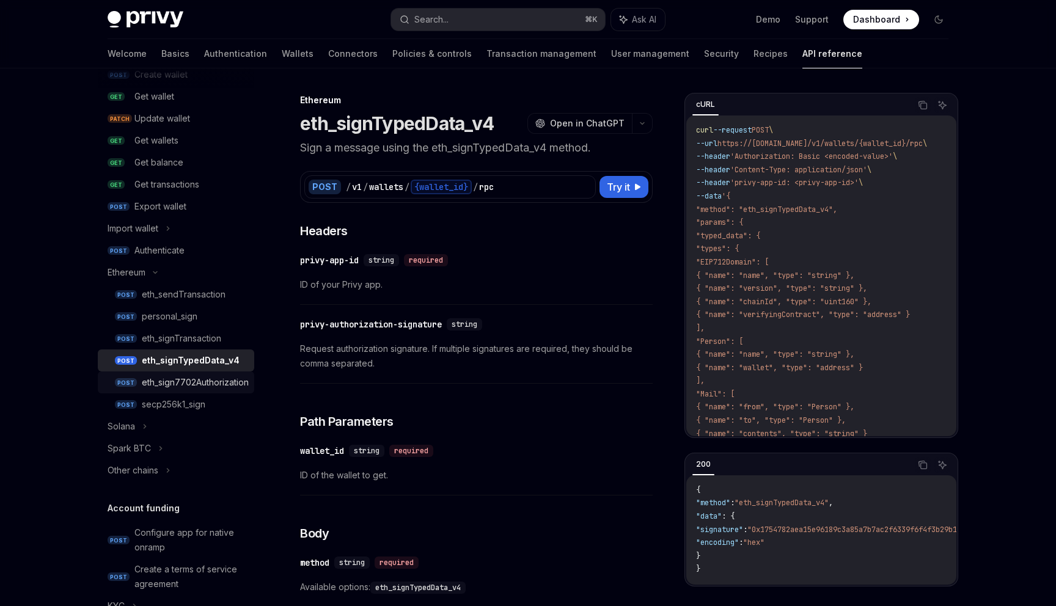
click at [181, 389] on div "eth_sign7702Authorization" at bounding box center [195, 382] width 107 height 15
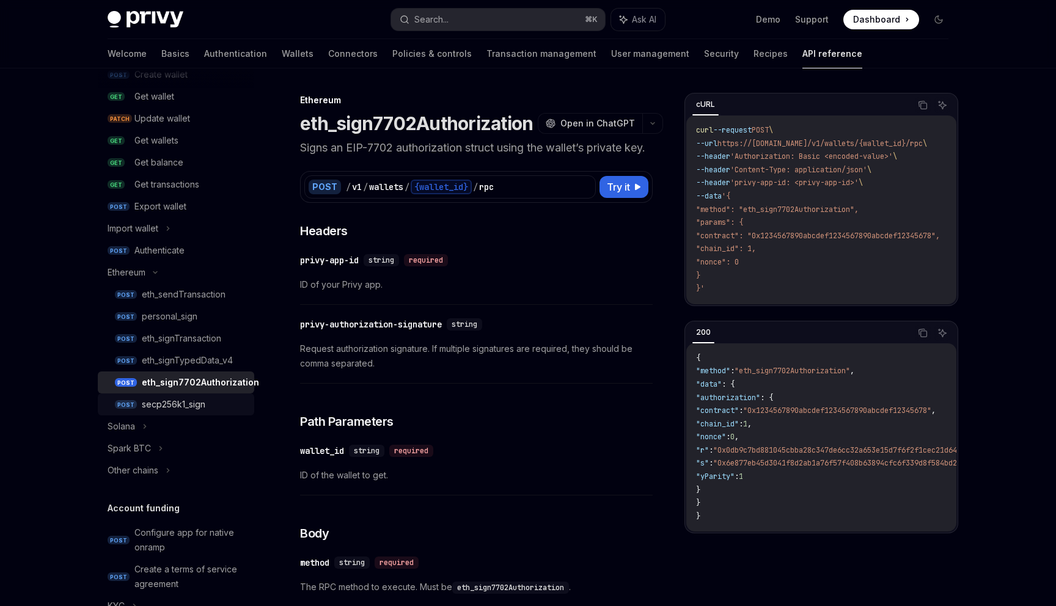
click at [185, 402] on div "secp256k1_sign" at bounding box center [174, 404] width 64 height 15
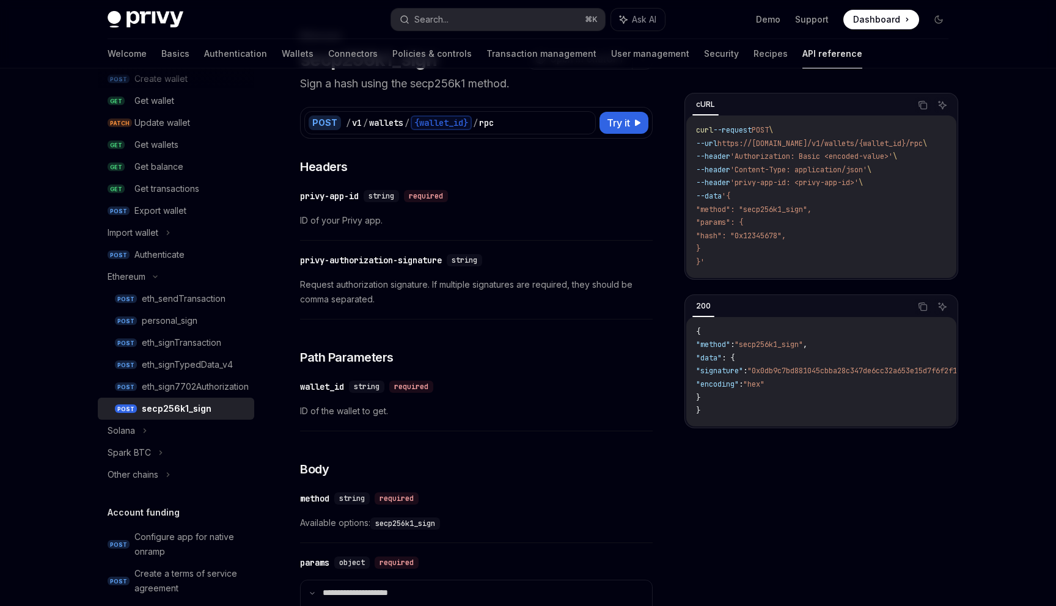
scroll to position [63, 0]
click at [191, 322] on div "personal_sign" at bounding box center [170, 320] width 56 height 15
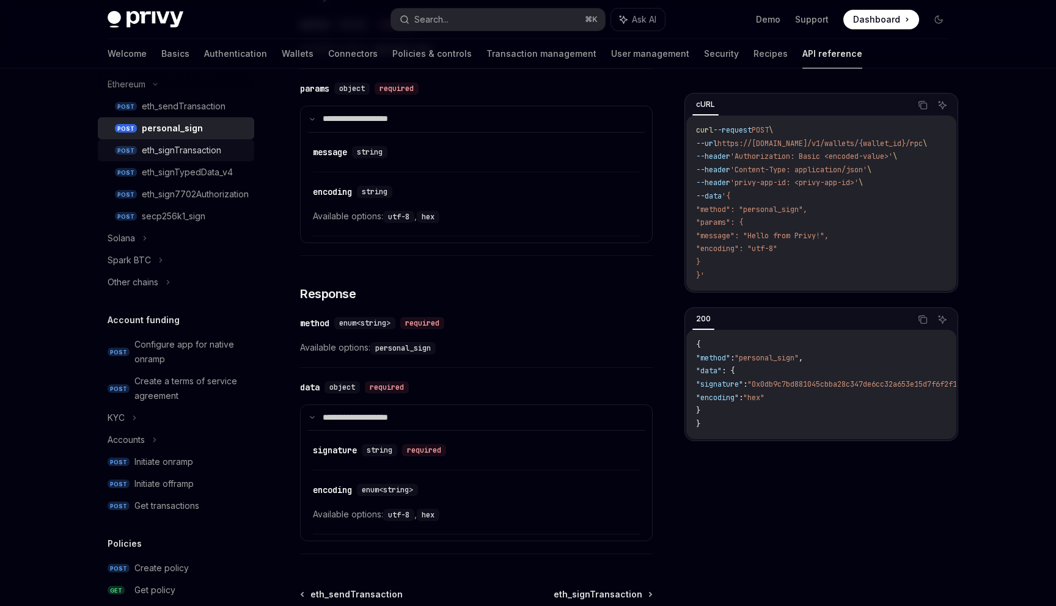
scroll to position [354, 0]
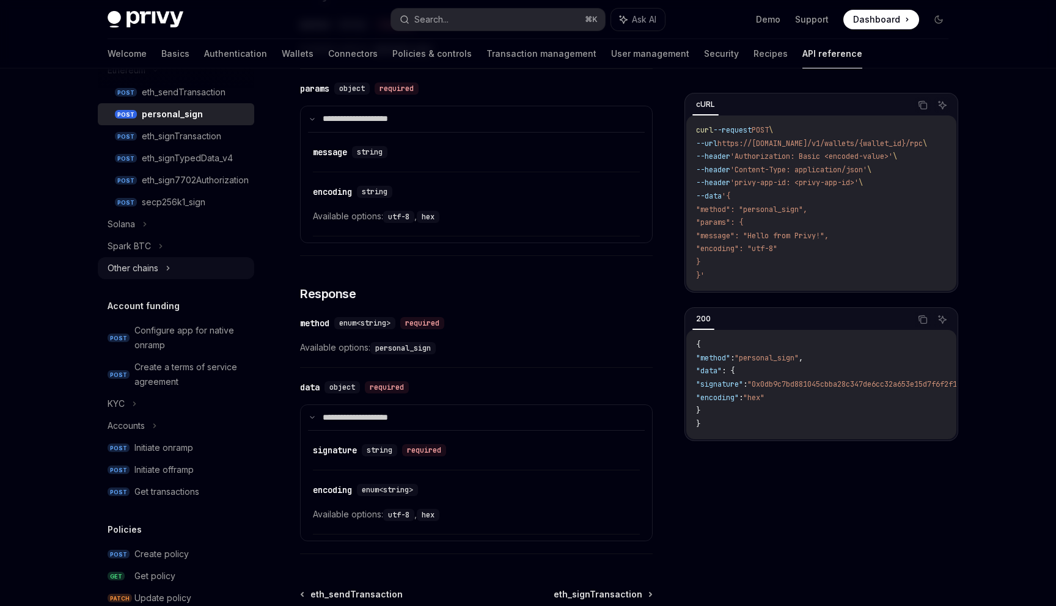
click at [164, 269] on div "Other chains" at bounding box center [176, 268] width 156 height 22
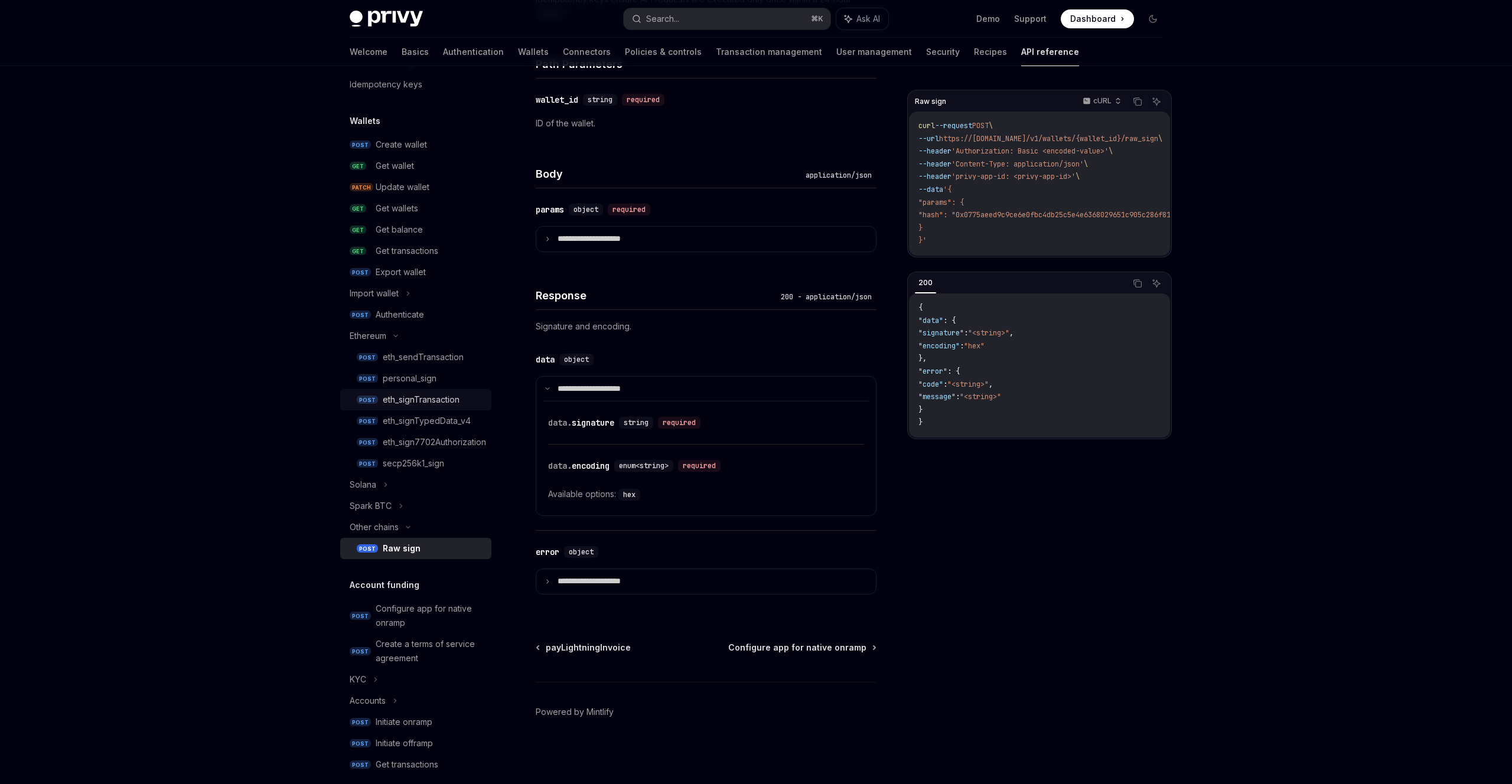
scroll to position [68, 0]
click at [405, 152] on div "Create wallet" at bounding box center [401, 150] width 51 height 15
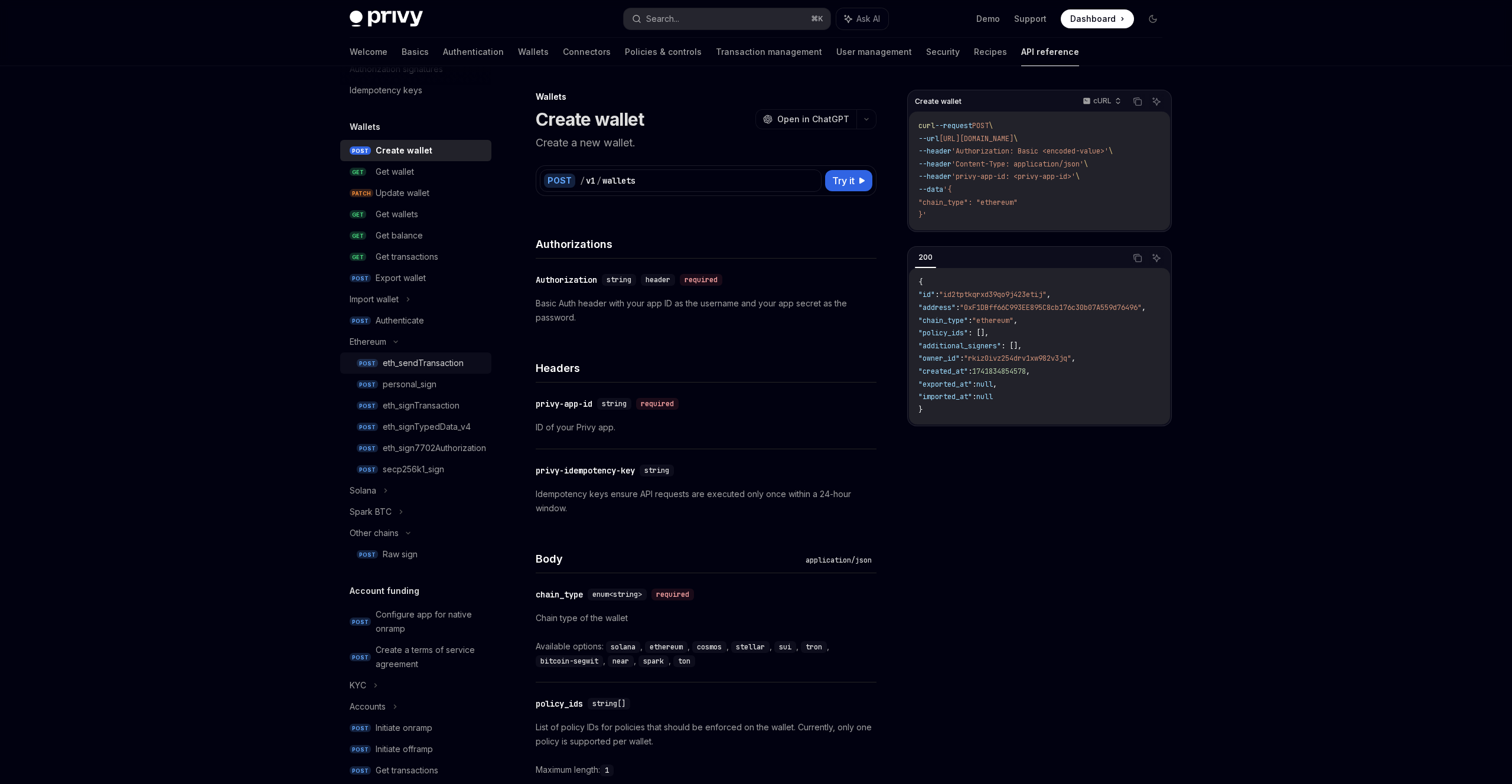
click at [429, 365] on div "eth_sendTransaction" at bounding box center [423, 363] width 81 height 15
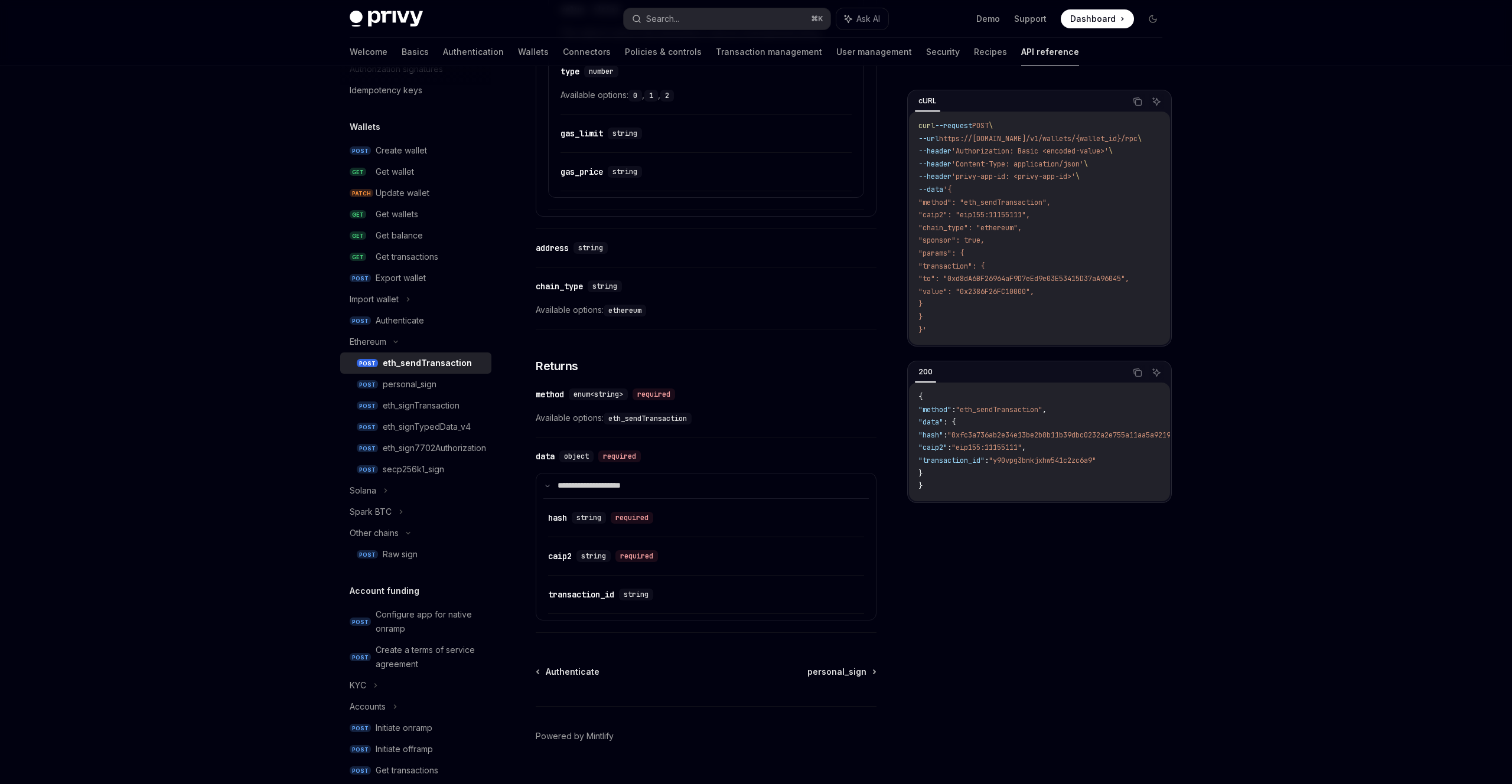
scroll to position [1144, 0]
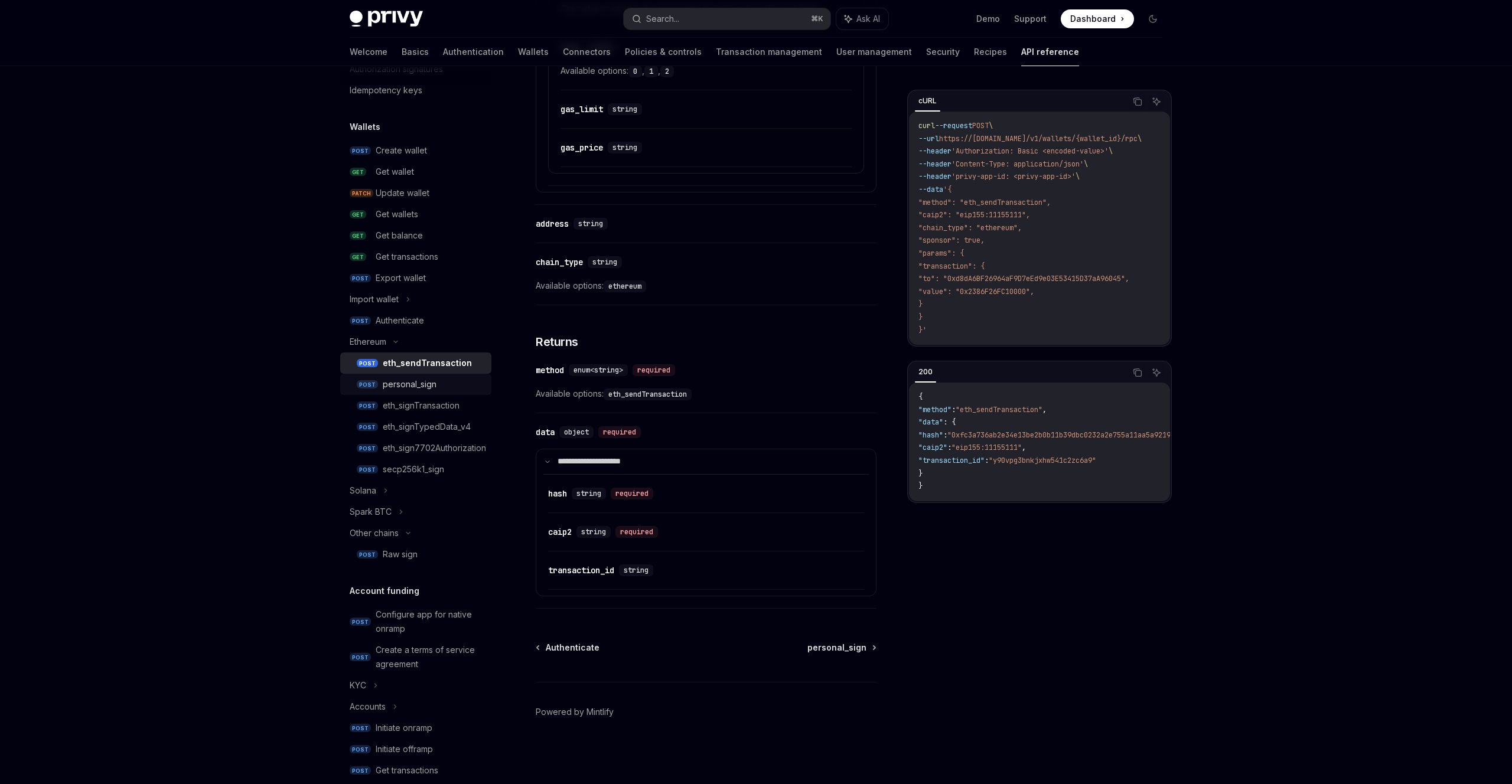
click at [430, 384] on div "personal_sign" at bounding box center [410, 384] width 54 height 15
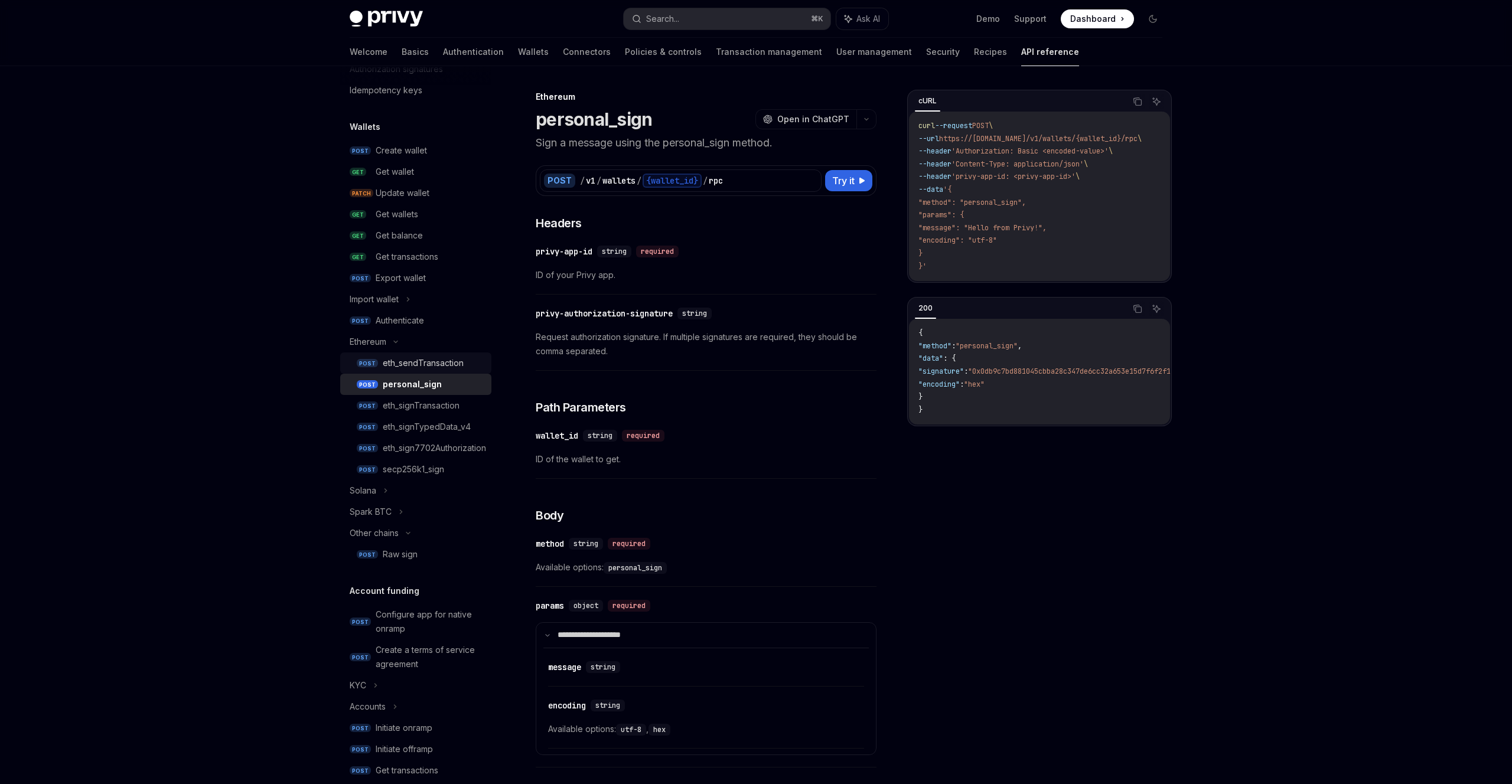
click at [419, 361] on div "eth_sendTransaction" at bounding box center [423, 363] width 81 height 15
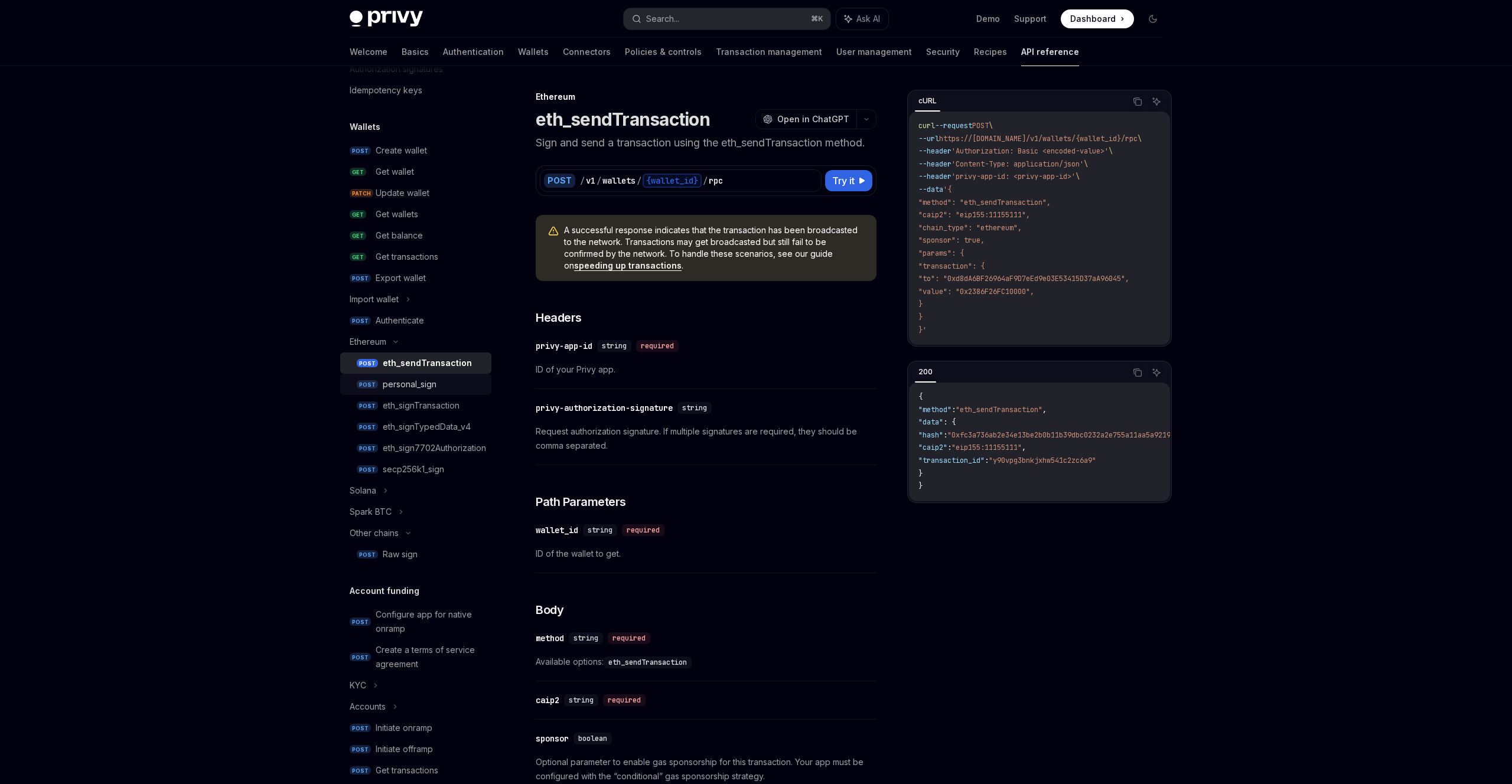
click at [433, 386] on div "personal_sign" at bounding box center [410, 384] width 54 height 15
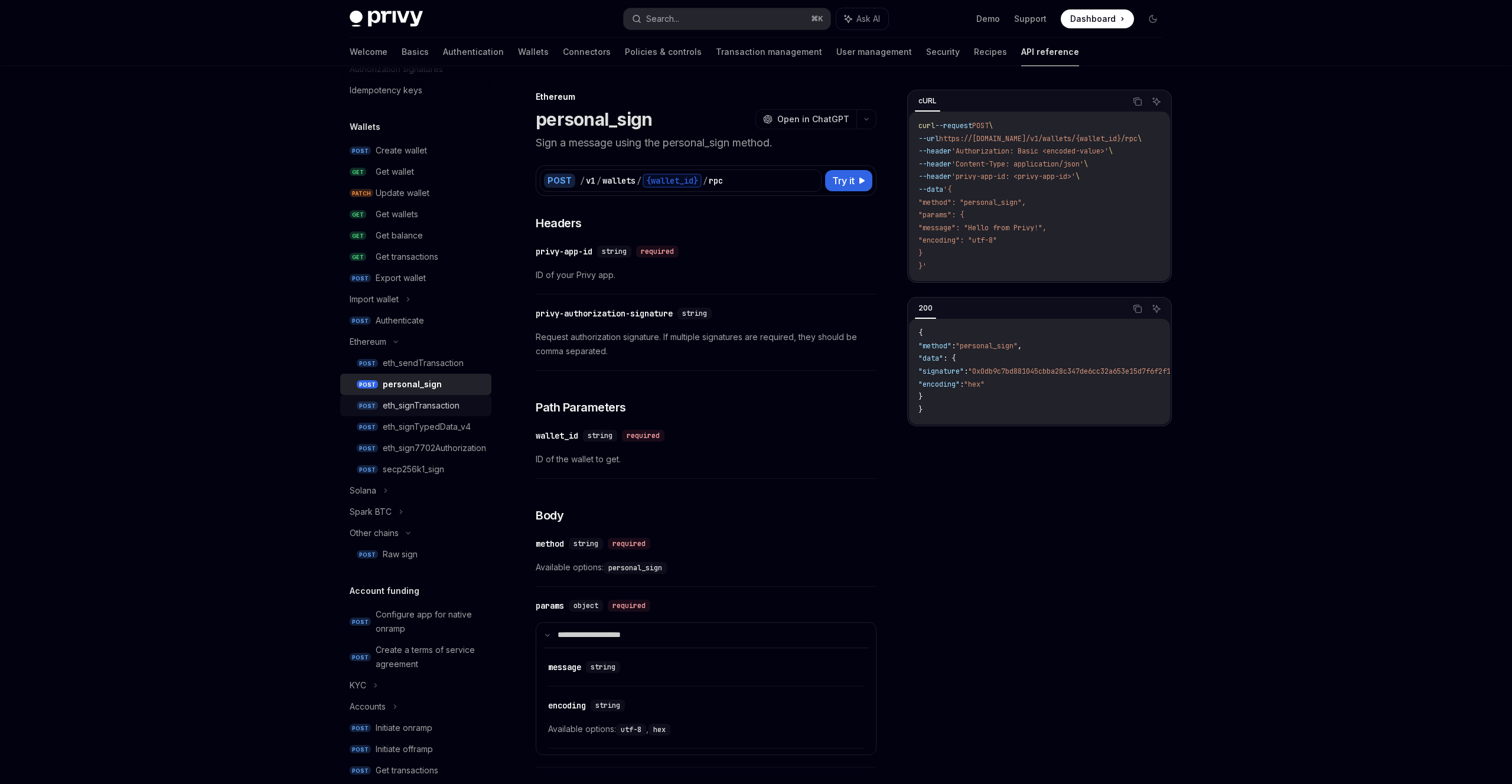
click at [438, 402] on div "eth_signTransaction" at bounding box center [421, 405] width 76 height 15
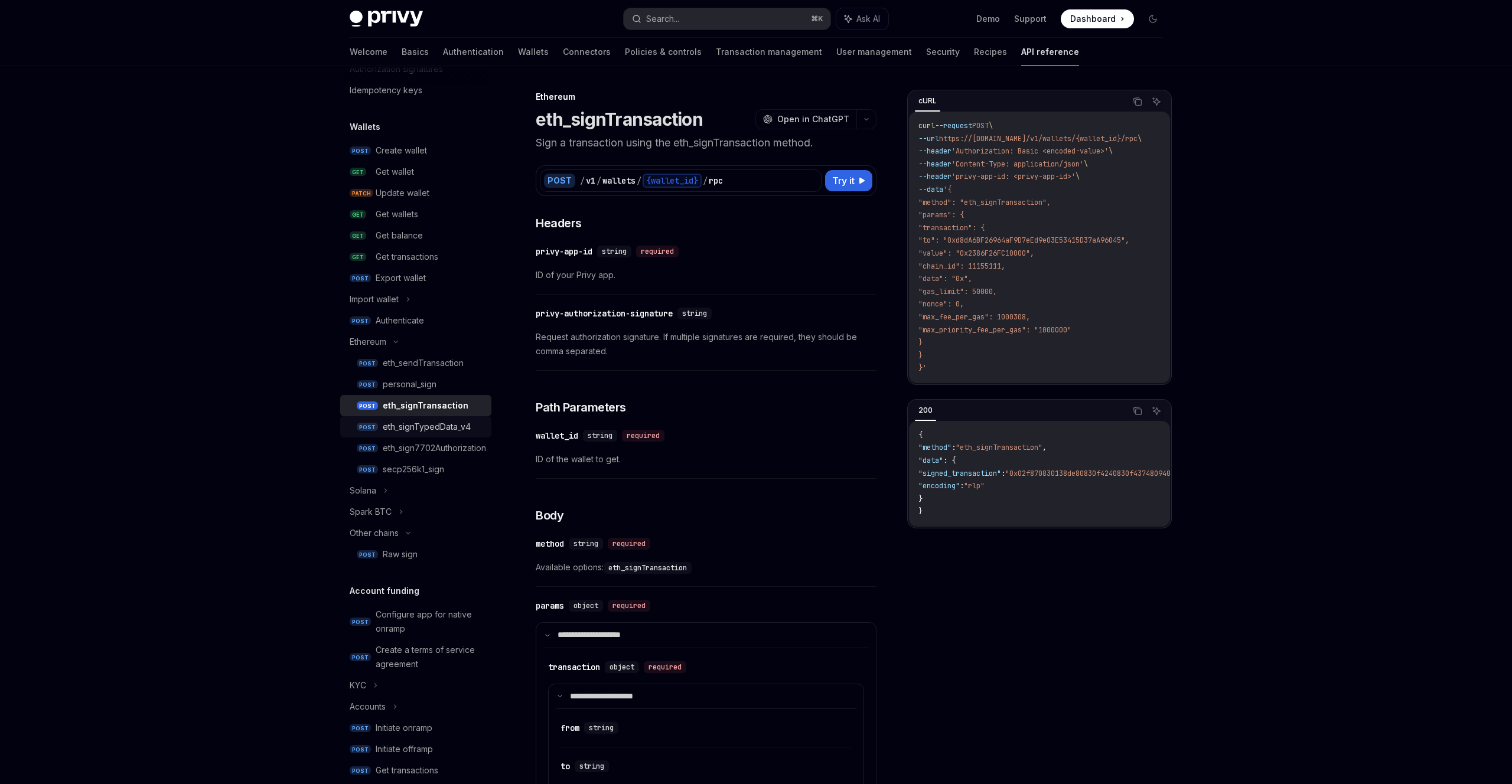
click at [452, 423] on div "eth_signTypedData_v4" at bounding box center [426, 426] width 88 height 15
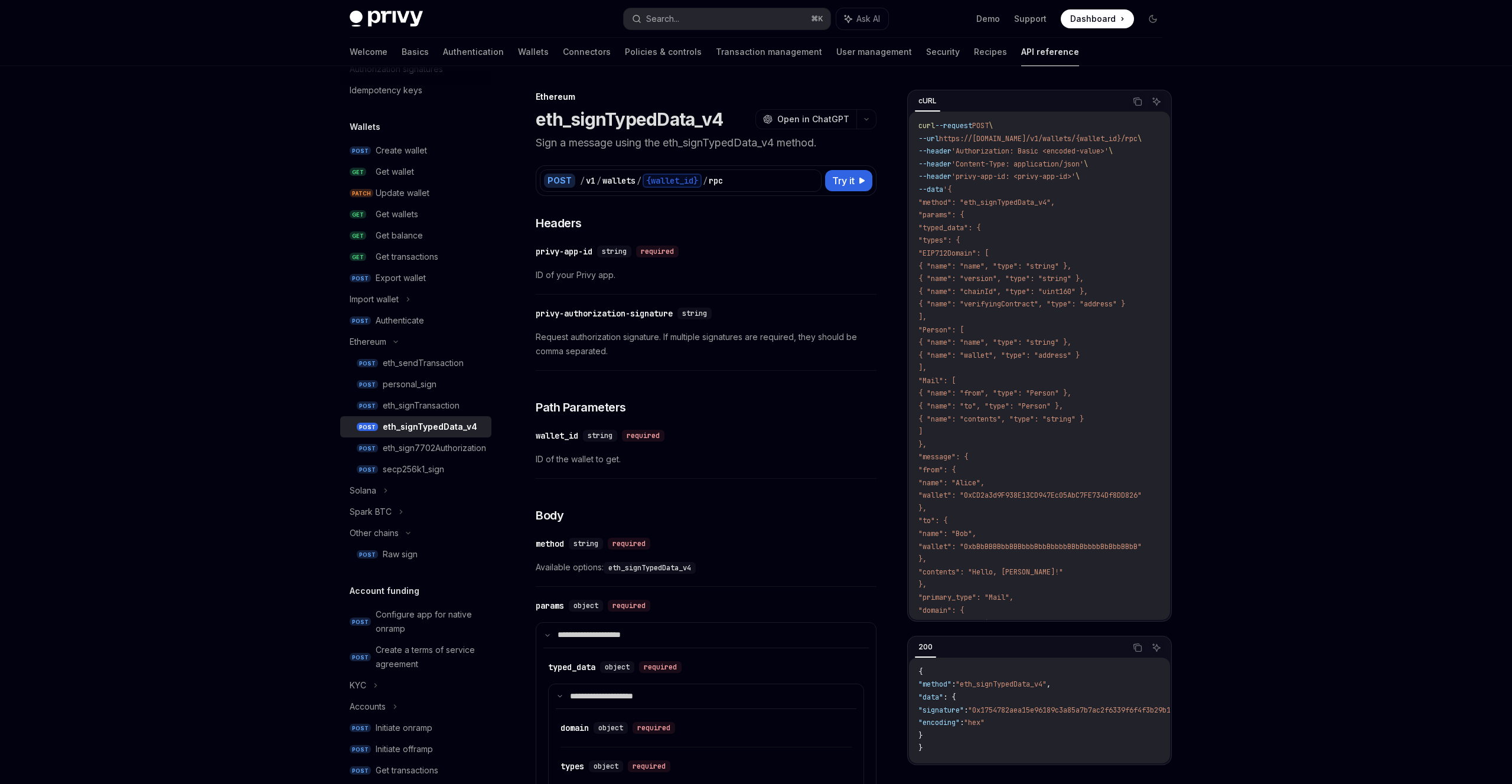
scroll to position [108, 0]
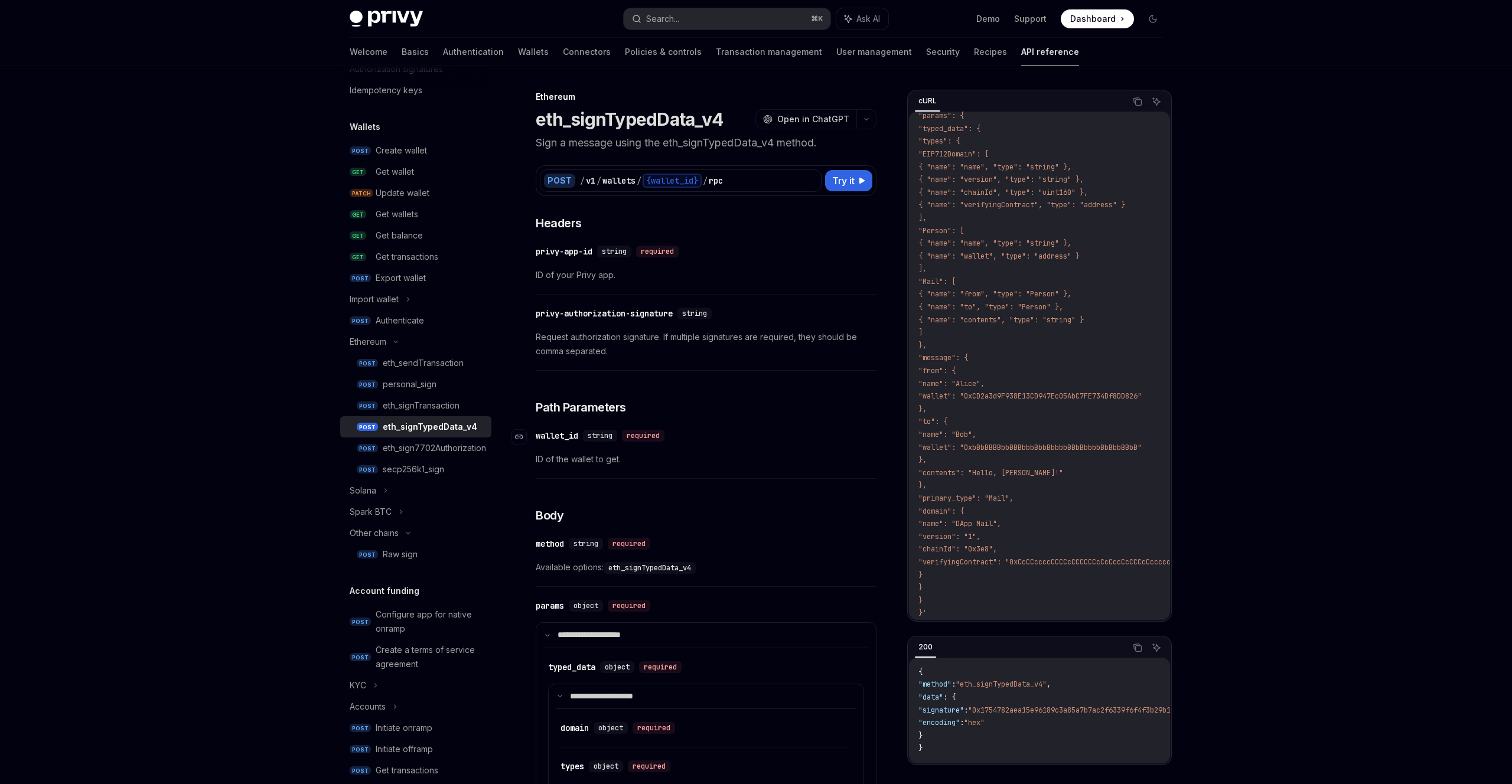
click at [756, 437] on div "​ wallet_id string required" at bounding box center [700, 436] width 329 height 15
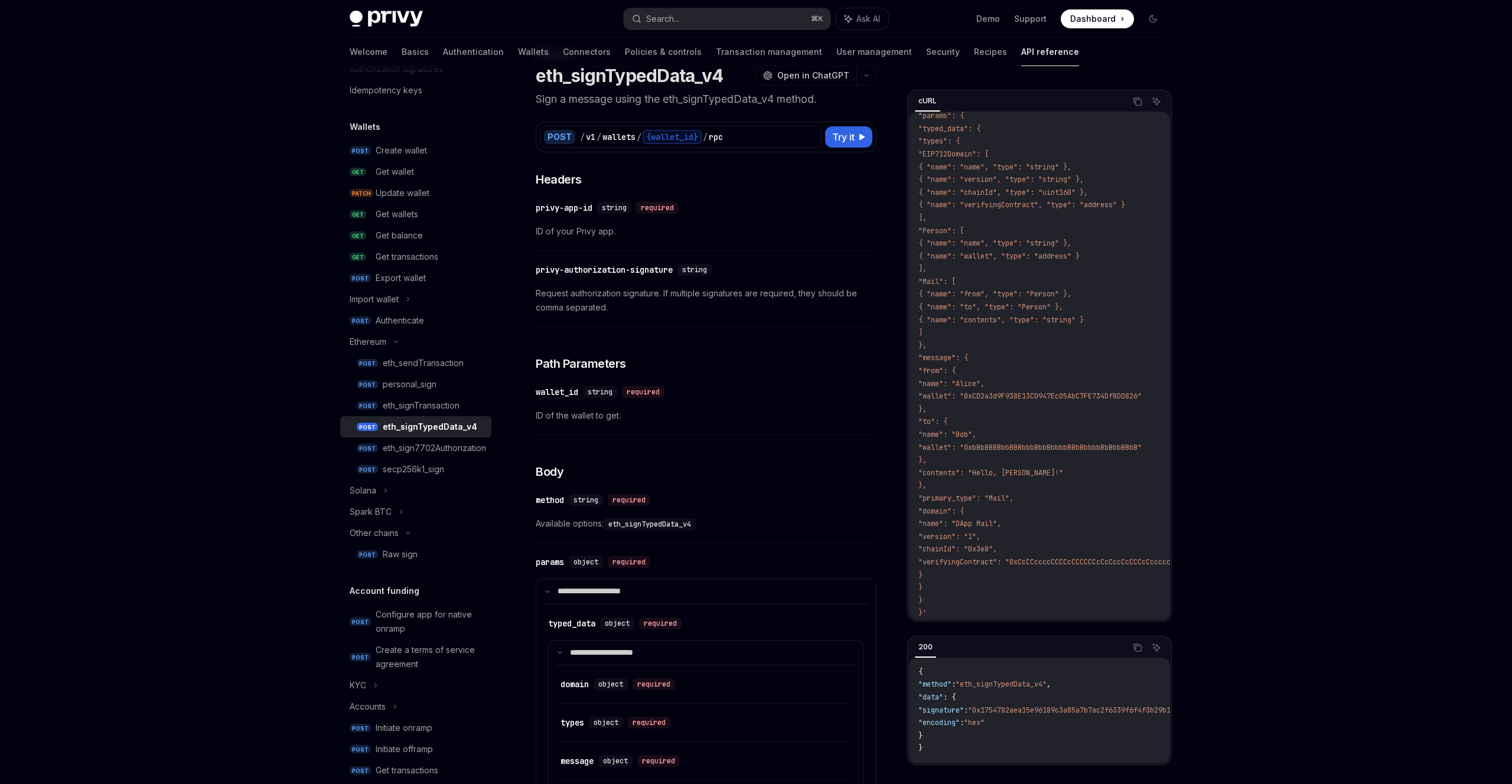
scroll to position [58, 0]
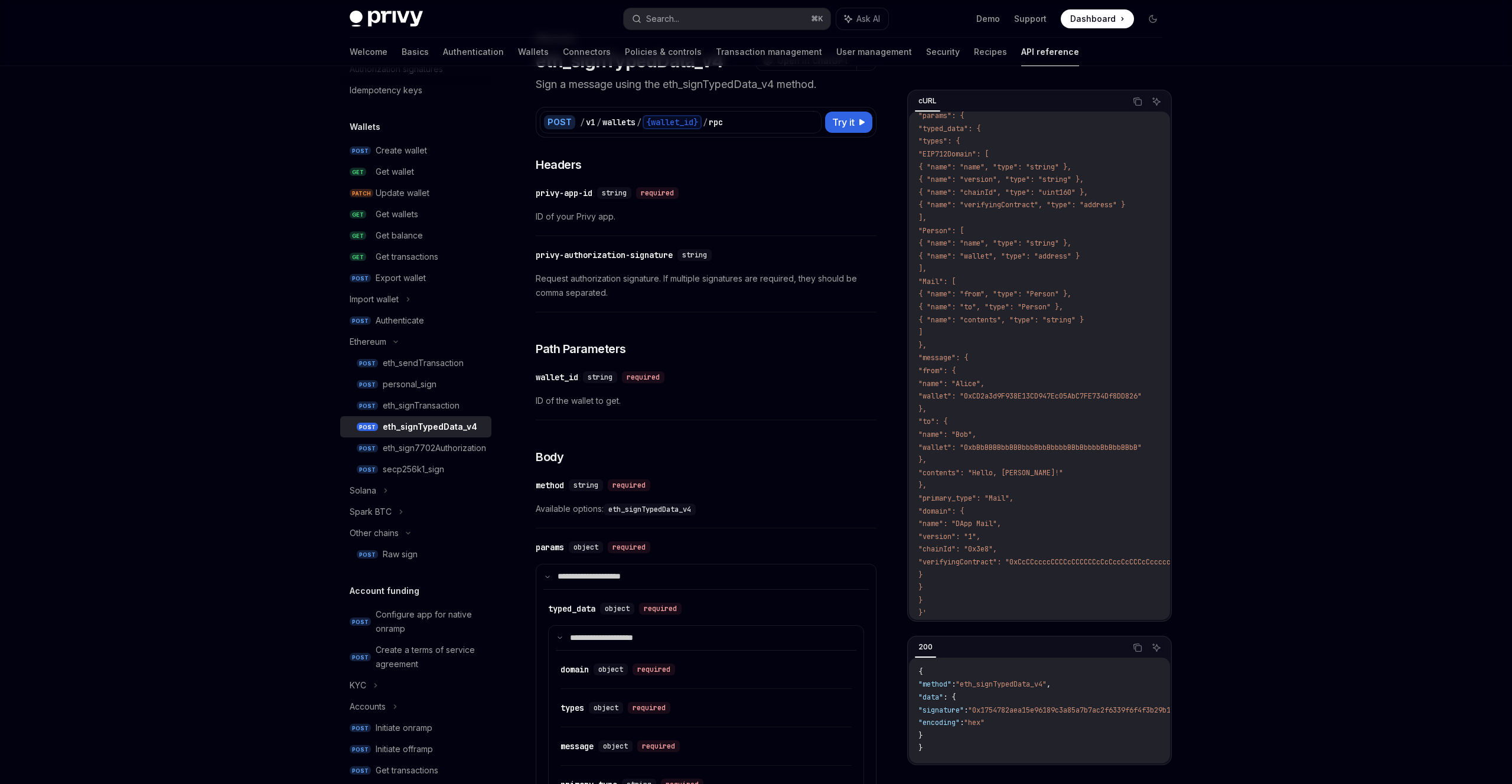
click at [444, 435] on link "POST eth_signTypedData_v4" at bounding box center [416, 427] width 151 height 21
click at [444, 441] on link "POST eth_sign7702Authorization" at bounding box center [416, 449] width 151 height 21
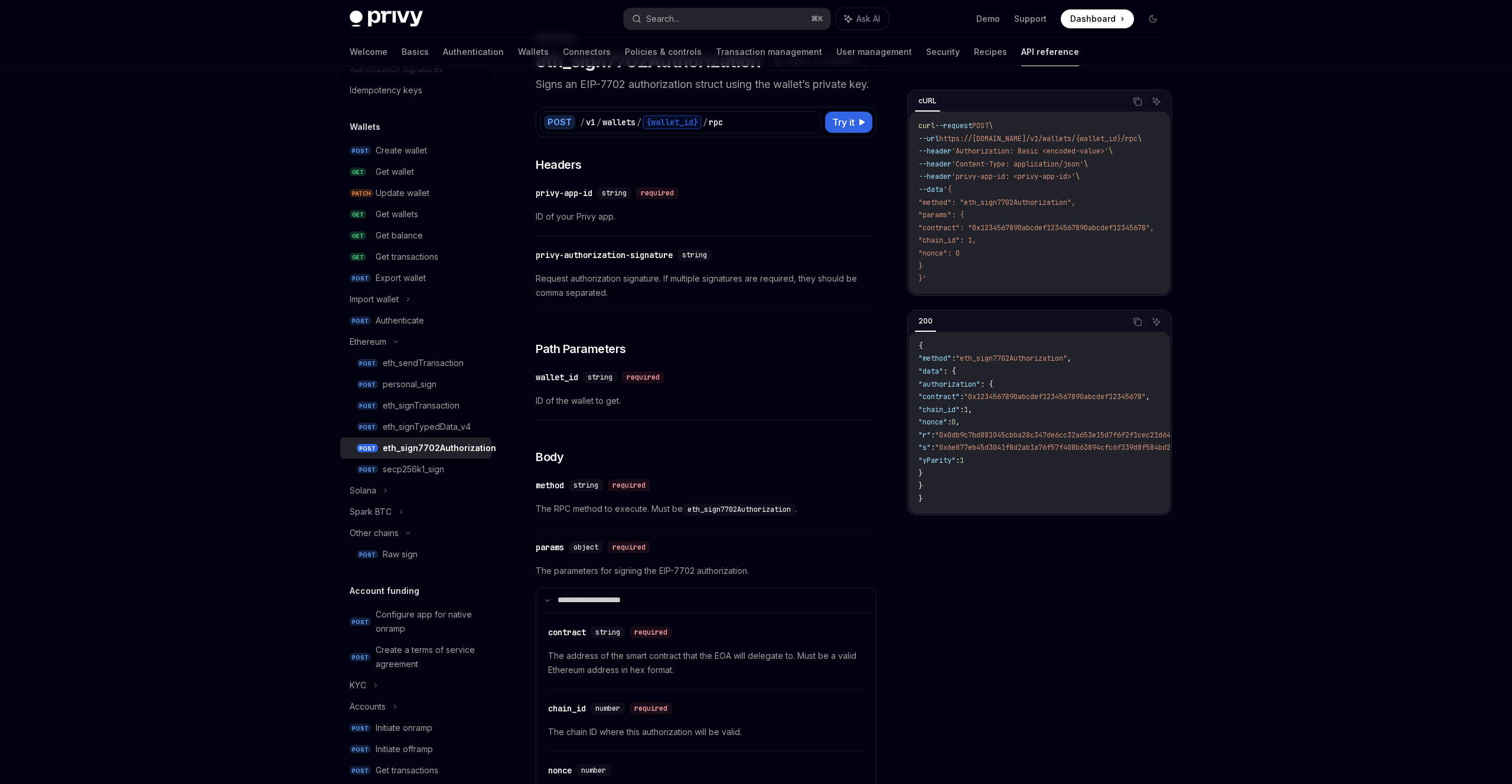
click at [870, 312] on div "​ privy-authorization-signature string Request authorization signature. If mult…" at bounding box center [706, 277] width 341 height 71
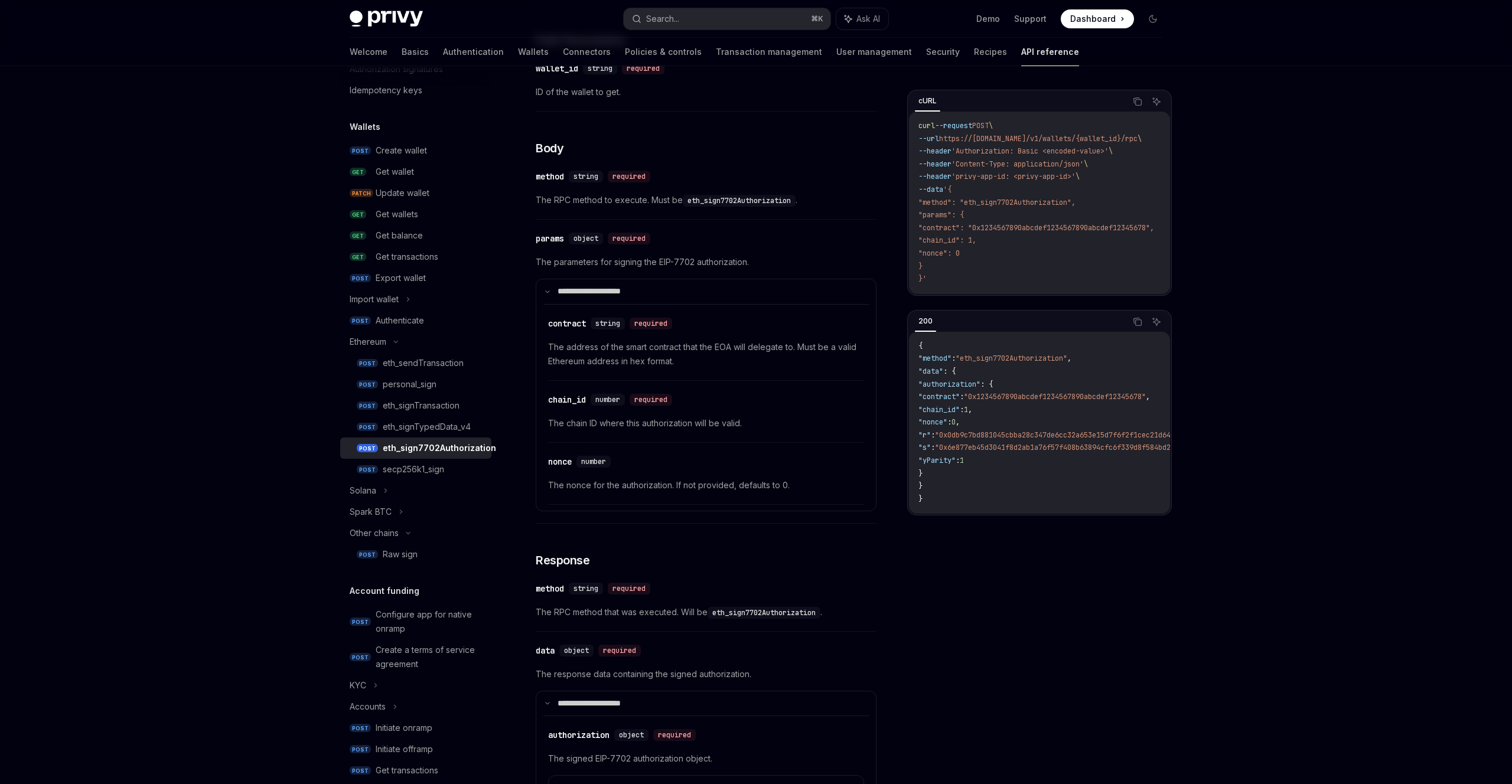
scroll to position [608, 0]
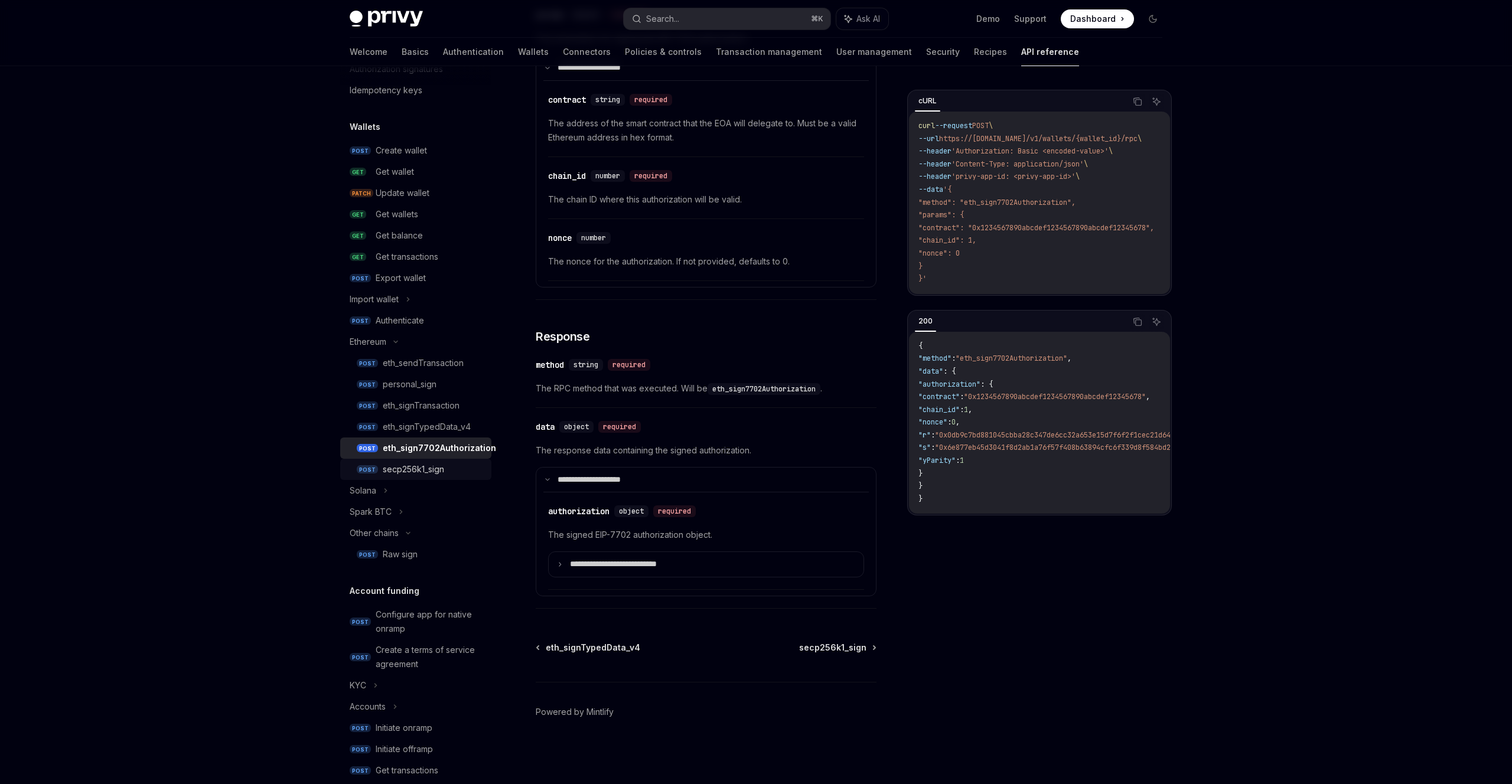
click at [439, 478] on link "POST secp256k1_sign" at bounding box center [416, 470] width 151 height 21
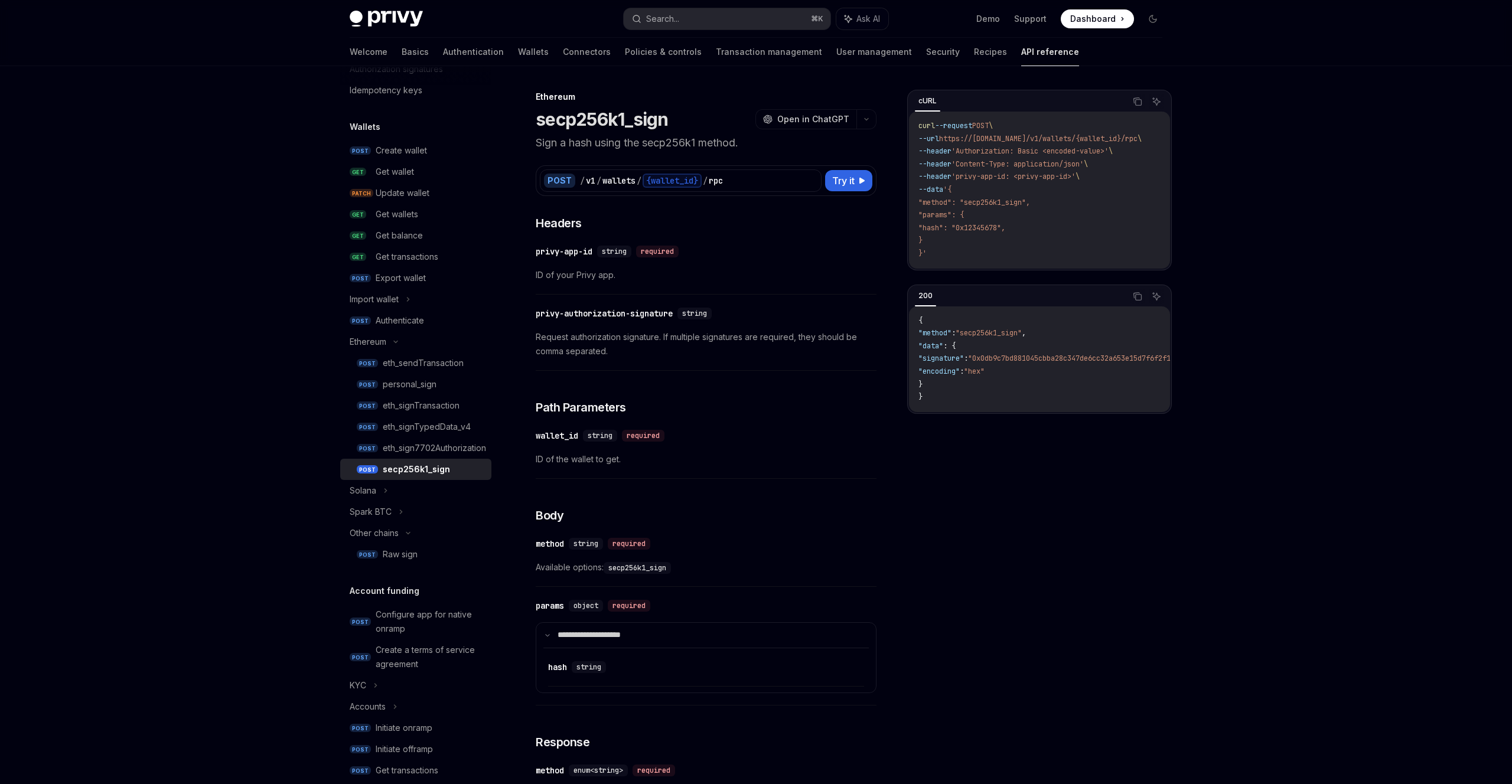
click at [744, 371] on div "**********" at bounding box center [706, 604] width 341 height 779
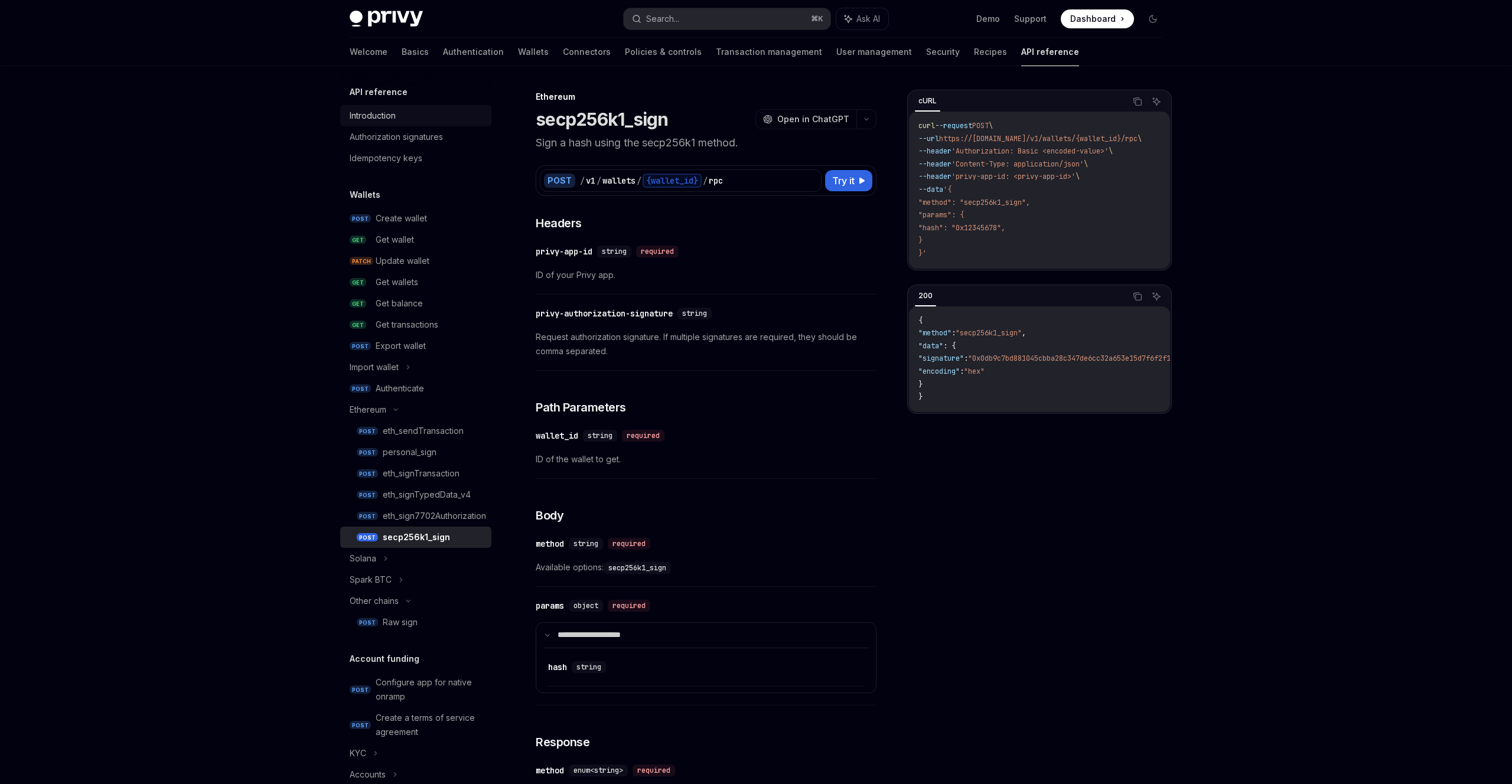
type textarea "*"
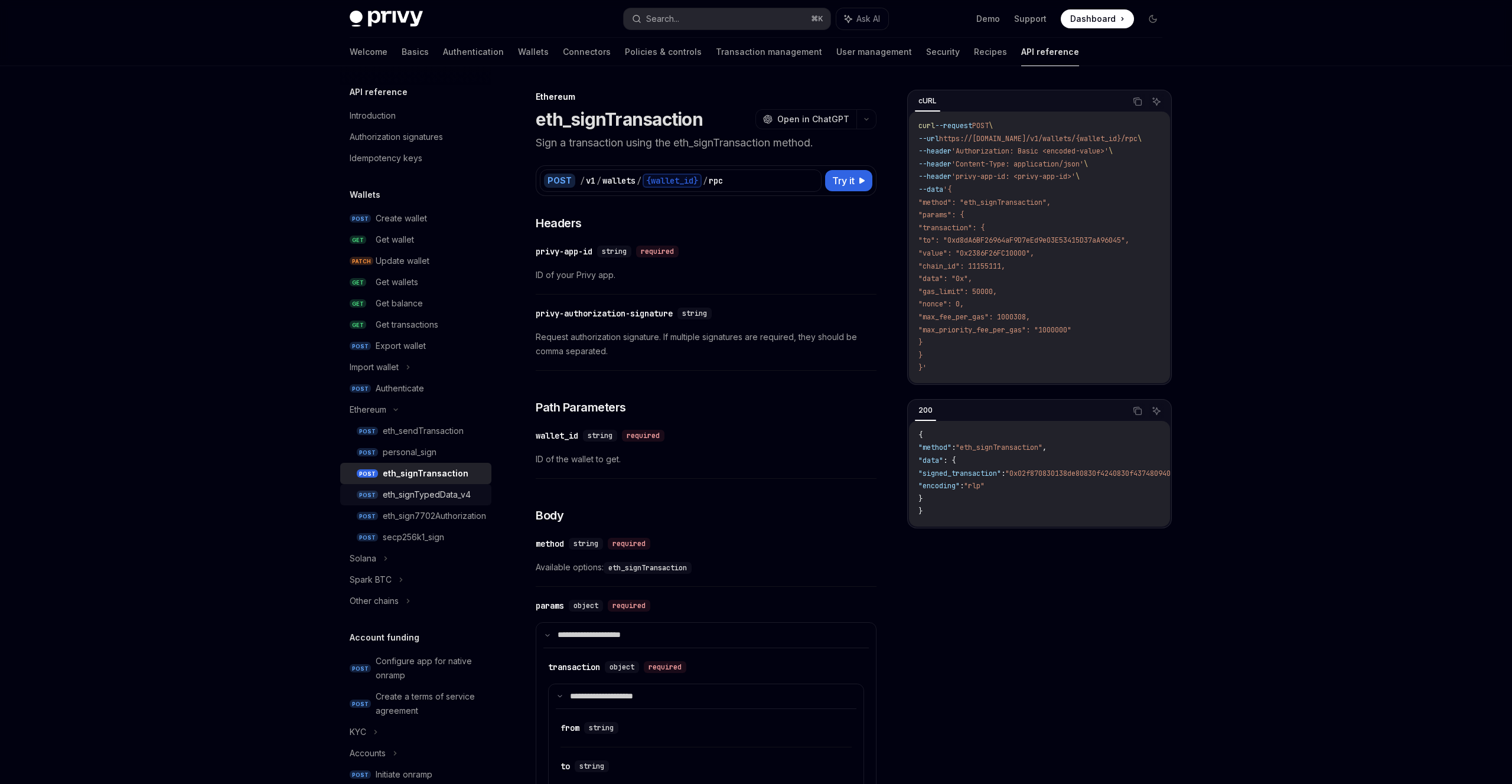
click at [447, 492] on div "eth_signTypedData_v4" at bounding box center [426, 495] width 88 height 15
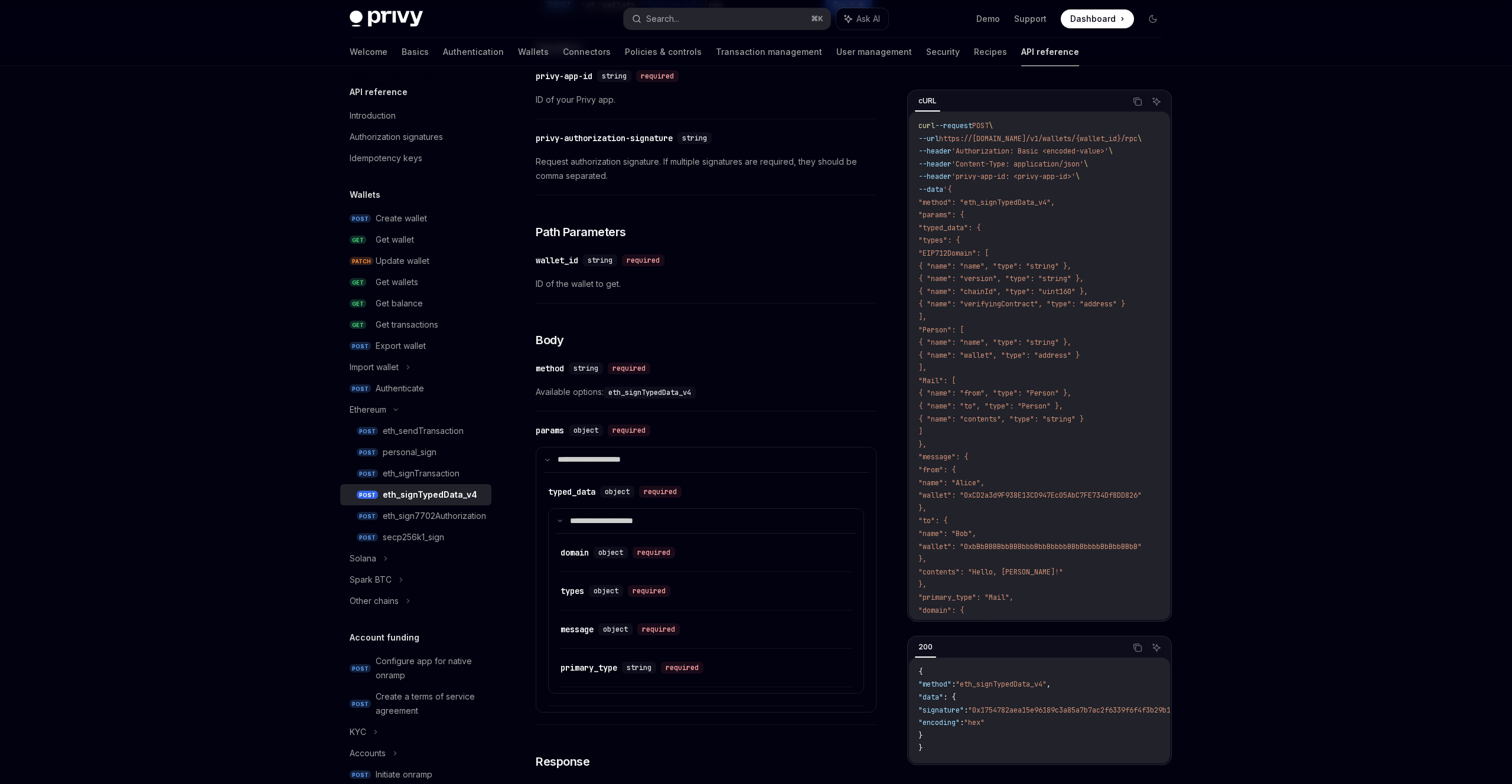
scroll to position [215, 0]
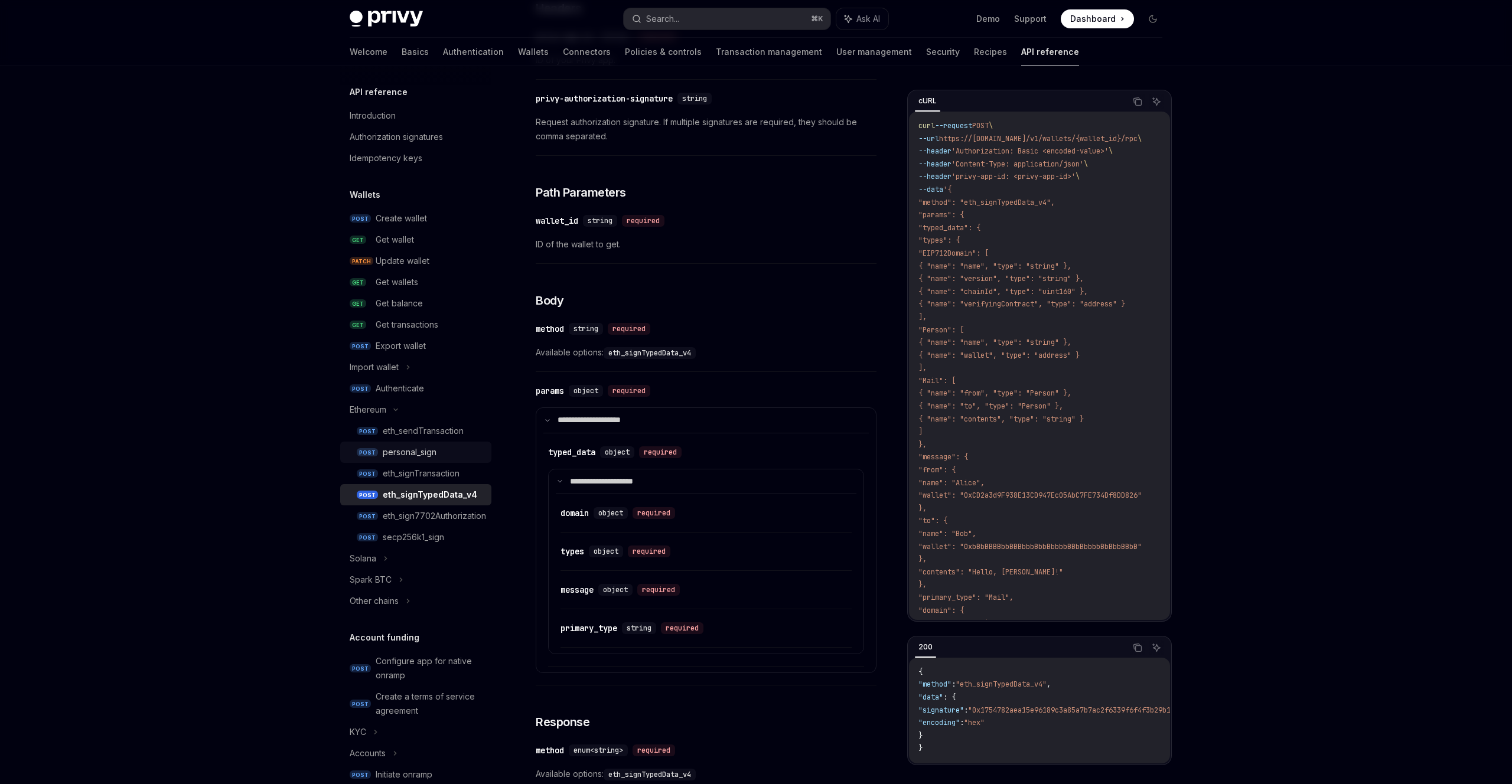
click at [444, 456] on div "personal_sign" at bounding box center [433, 452] width 102 height 15
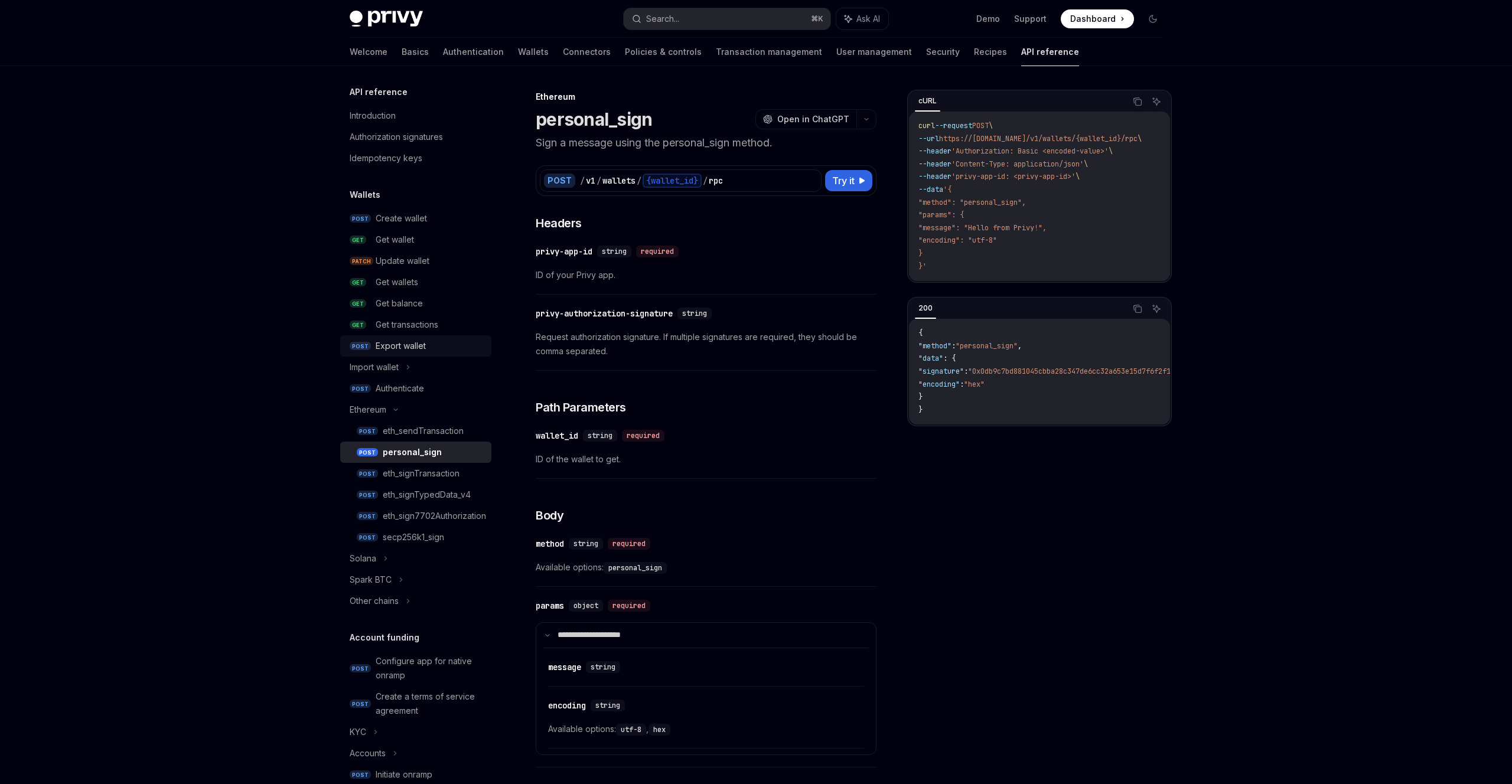
type textarea "*"
